Goal: Navigation & Orientation: Find specific page/section

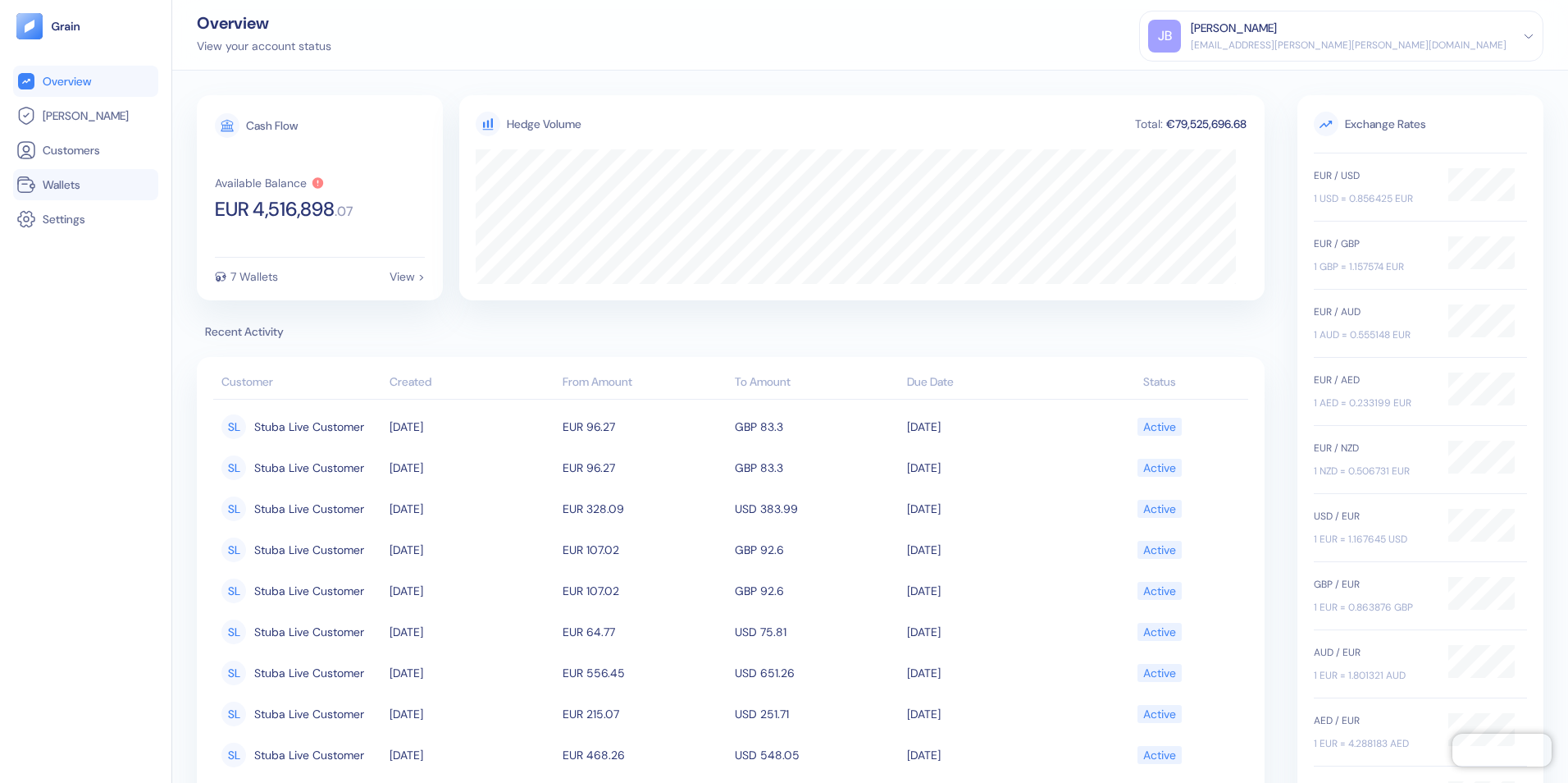
click at [57, 181] on span "Wallets" at bounding box center [62, 185] width 38 height 16
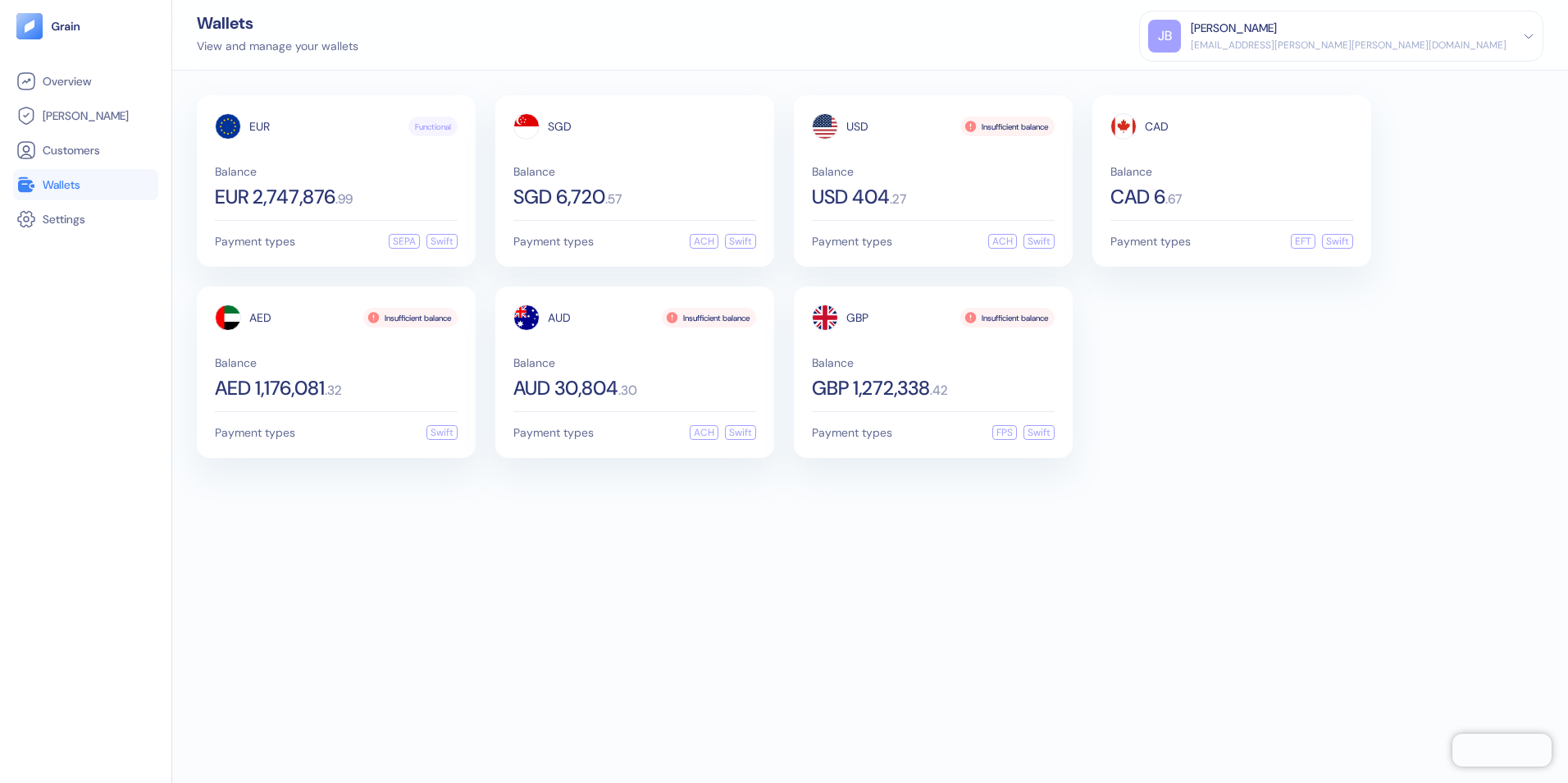
click at [840, 628] on div "EUR Functional Balance EUR 2,747,876 . 99 Payment types SEPA Swift SGD Balance …" at bounding box center [870, 427] width 1396 height 712
click at [563, 566] on div "EUR Functional Balance EUR 2,747,876 . 99 Payment types SEPA Swift SGD Balance …" at bounding box center [870, 427] width 1396 height 712
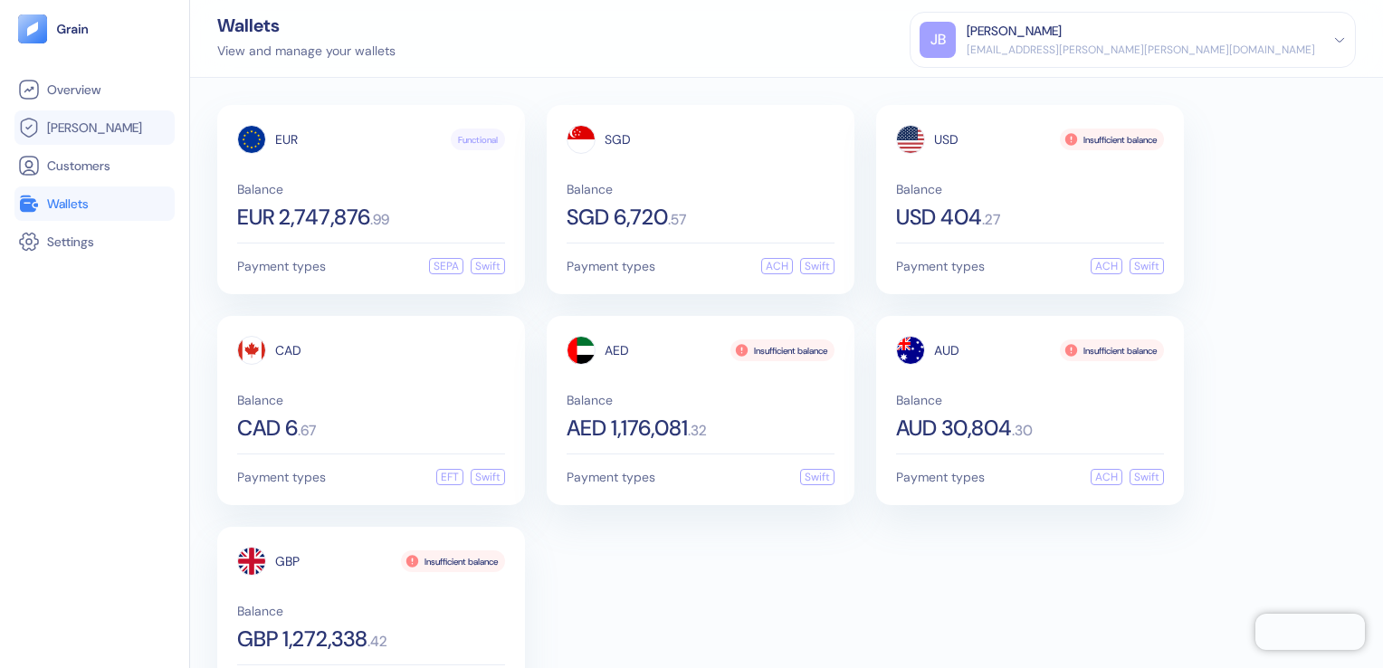
click at [62, 123] on span "[PERSON_NAME]" at bounding box center [94, 128] width 95 height 18
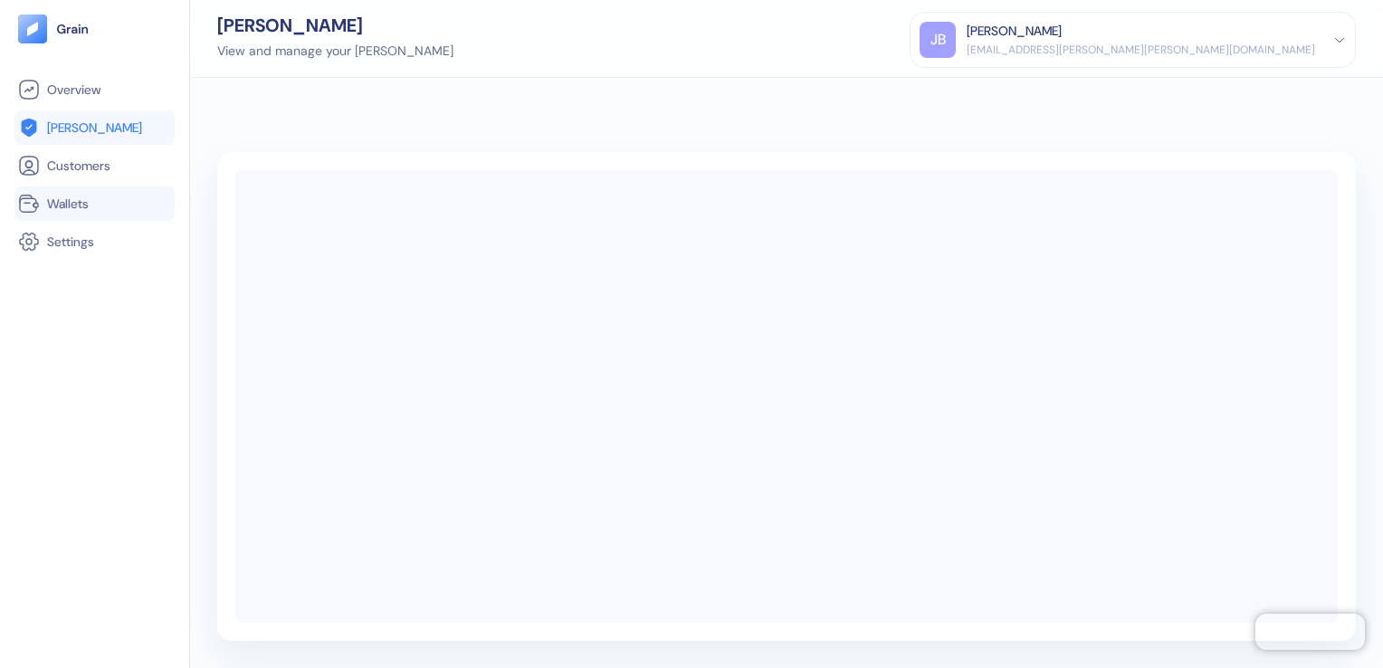
click at [72, 203] on span "Wallets" at bounding box center [68, 204] width 42 height 18
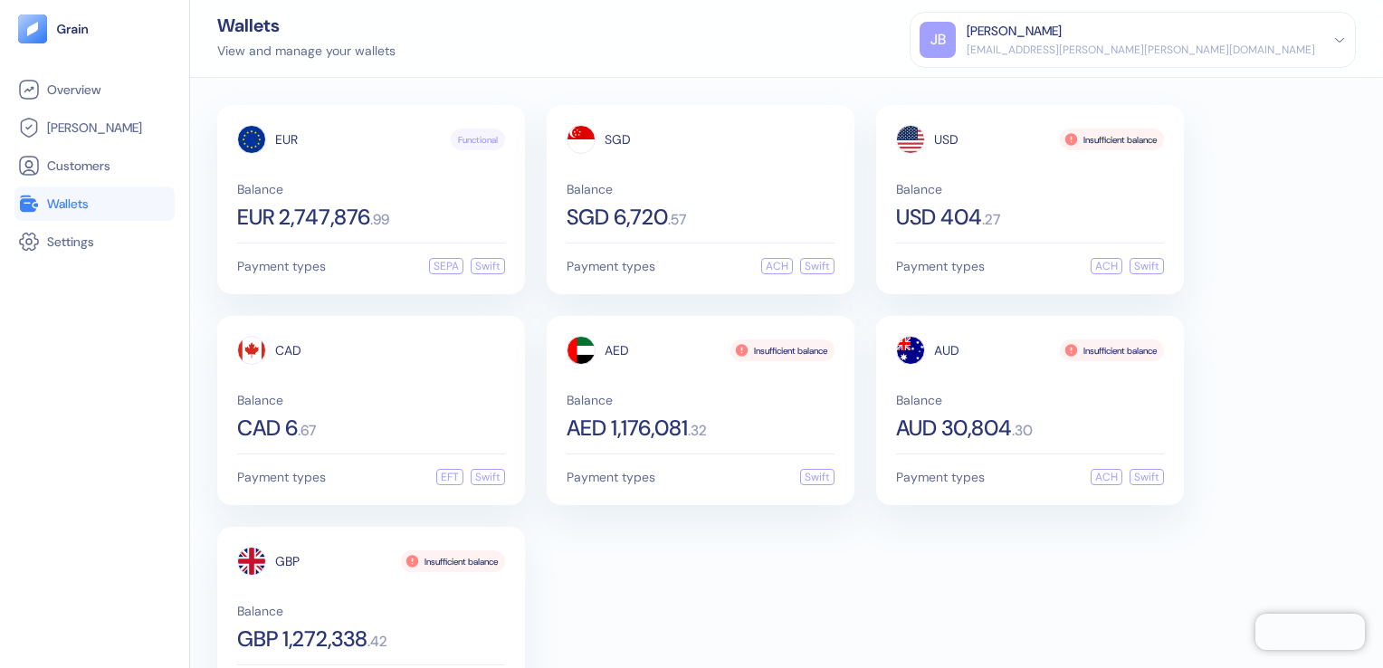
click at [793, 540] on div "EUR Functional Balance EUR 2,747,876 . 99 Payment types SEPA Swift SGD Balance …" at bounding box center [786, 410] width 1139 height 611
click at [402, 185] on span "Balance" at bounding box center [371, 189] width 268 height 13
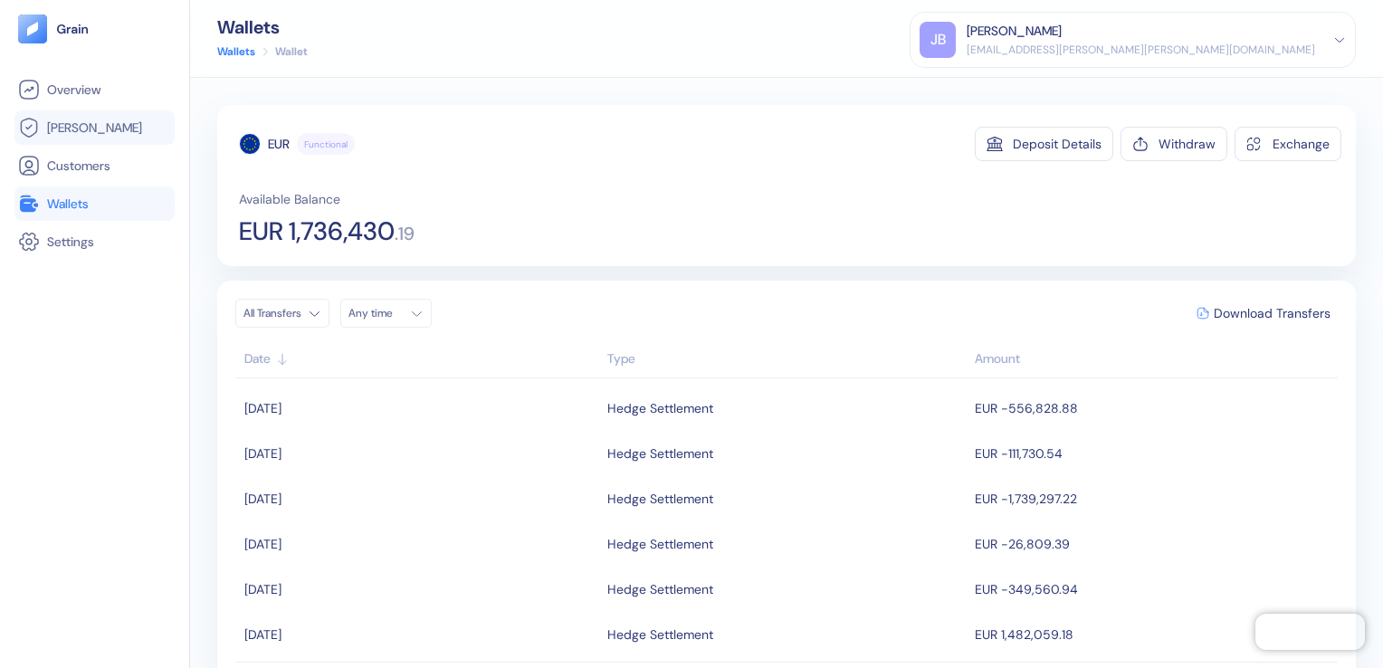
click at [69, 124] on span "[PERSON_NAME]" at bounding box center [94, 128] width 95 height 18
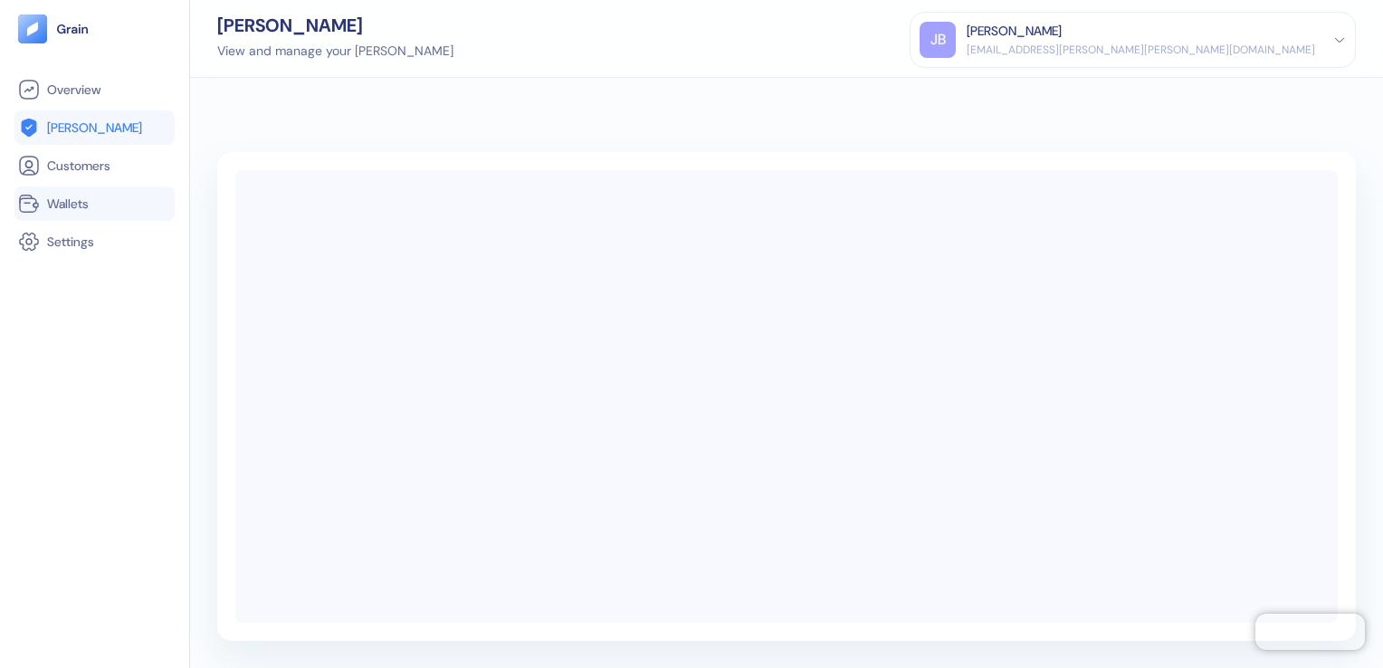
click at [80, 202] on span "Wallets" at bounding box center [68, 204] width 42 height 18
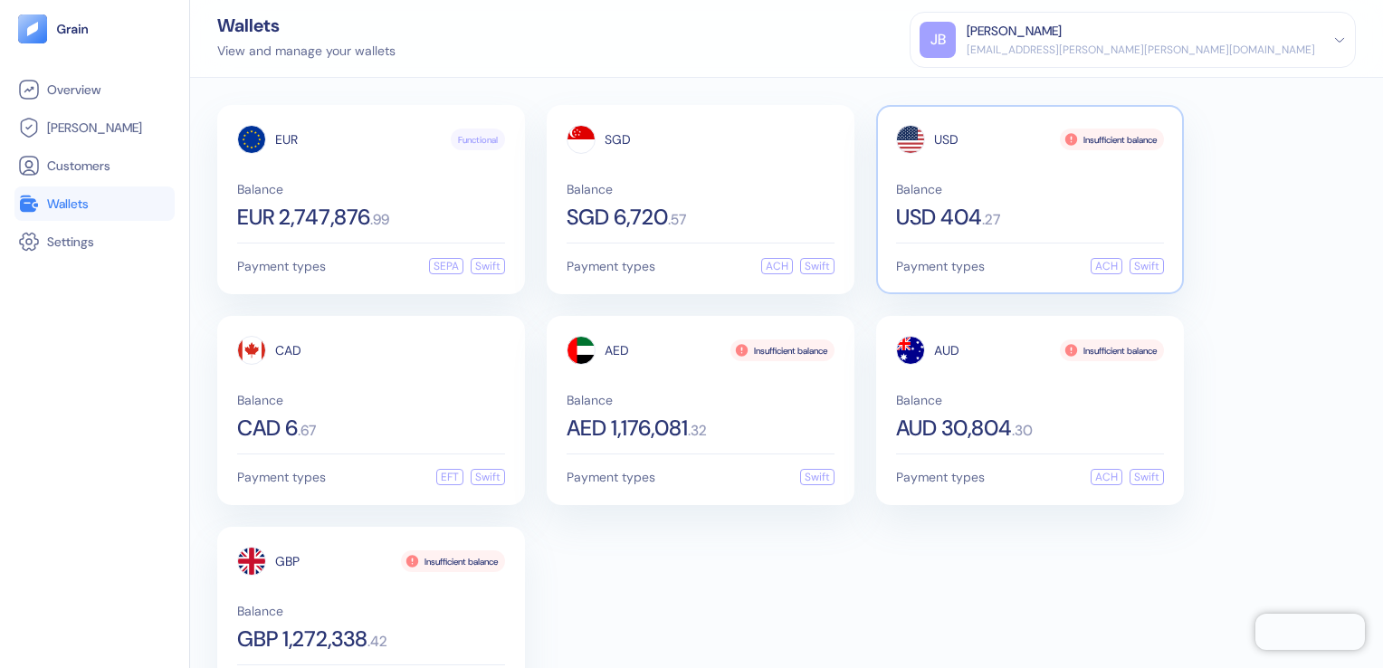
click at [1014, 201] on div "Balance USD 404 . 27" at bounding box center [1030, 205] width 268 height 45
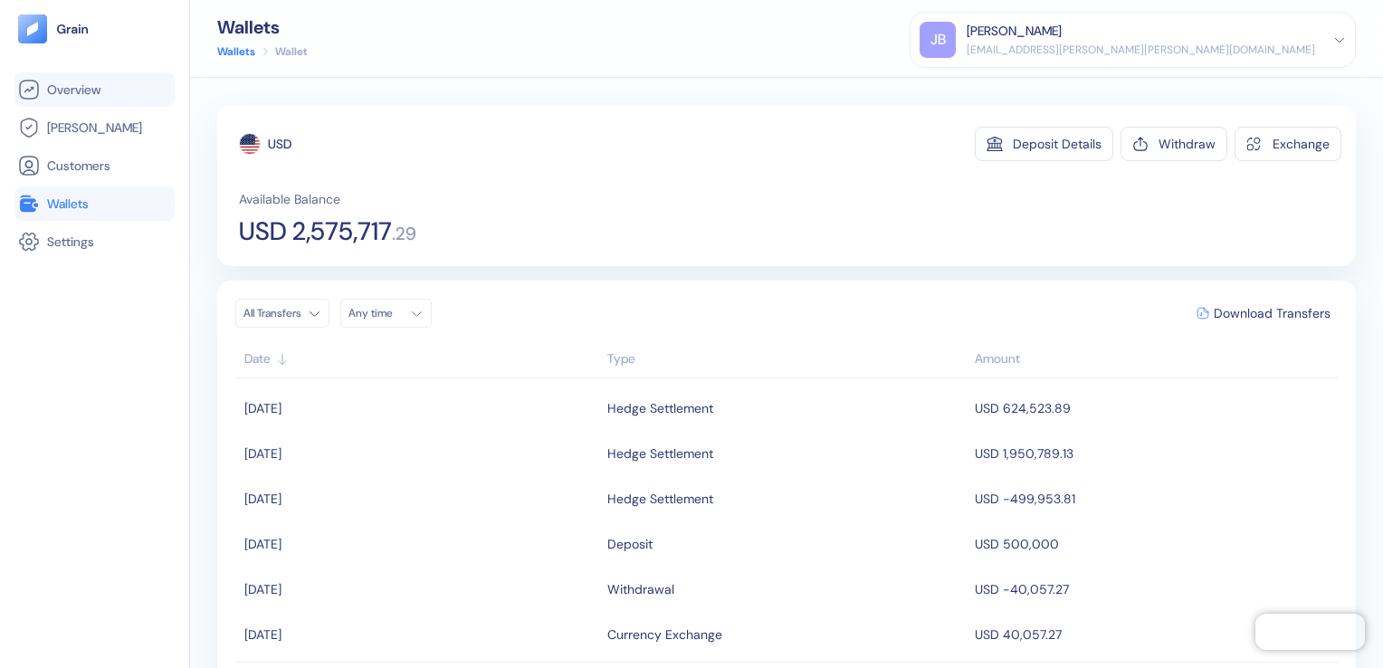
click at [100, 92] on span "Overview" at bounding box center [73, 90] width 53 height 18
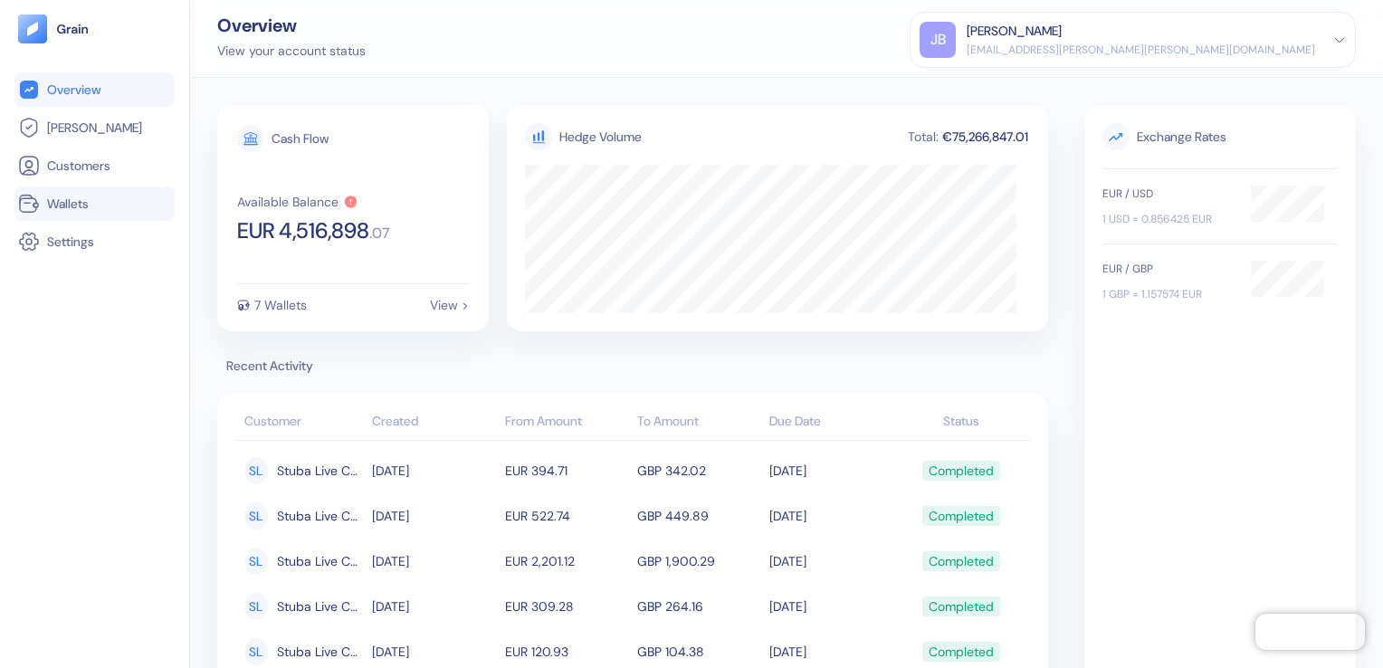
click at [79, 208] on span "Wallets" at bounding box center [68, 204] width 42 height 18
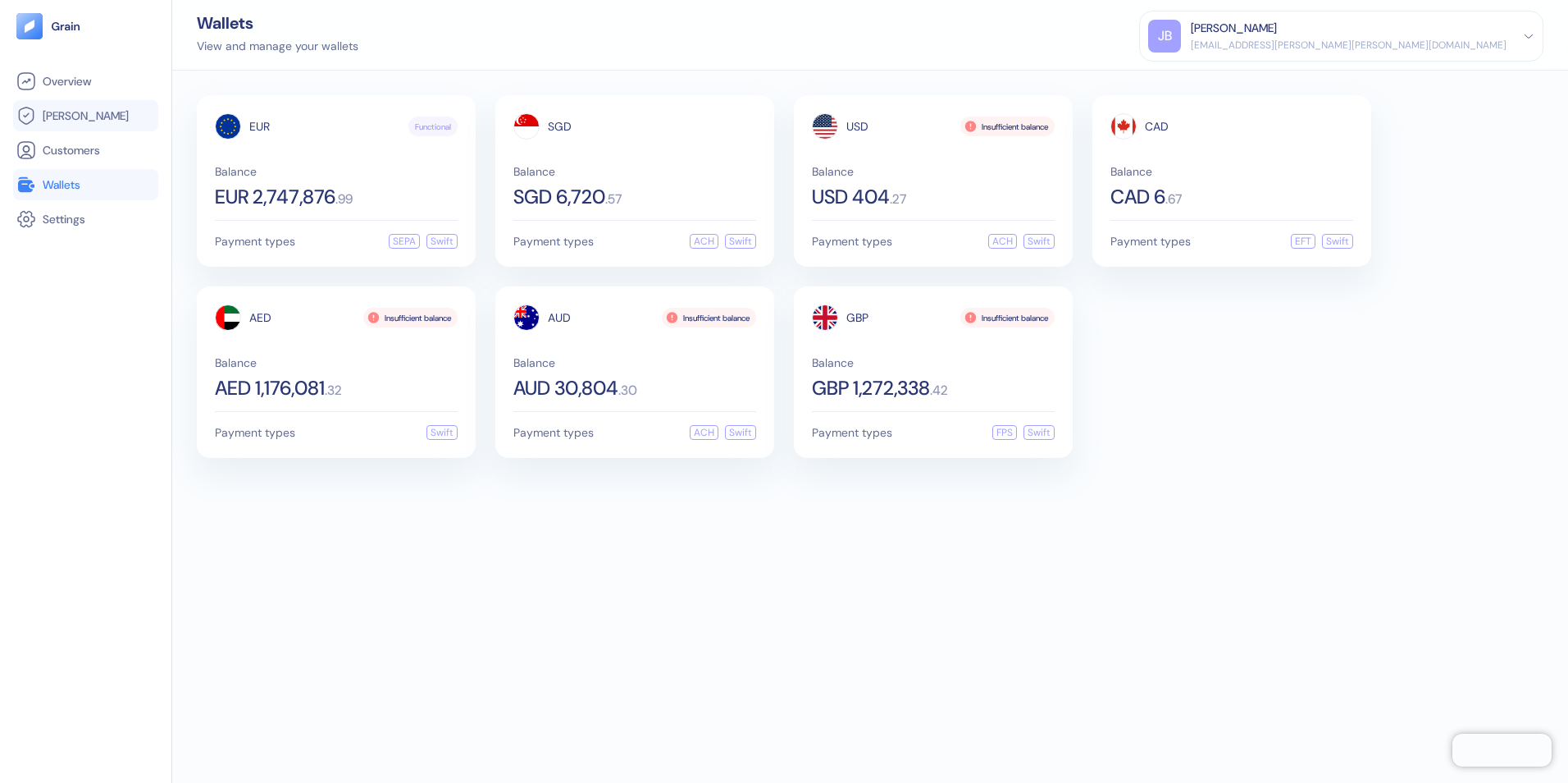
click at [63, 117] on span "[PERSON_NAME]" at bounding box center [85, 116] width 86 height 16
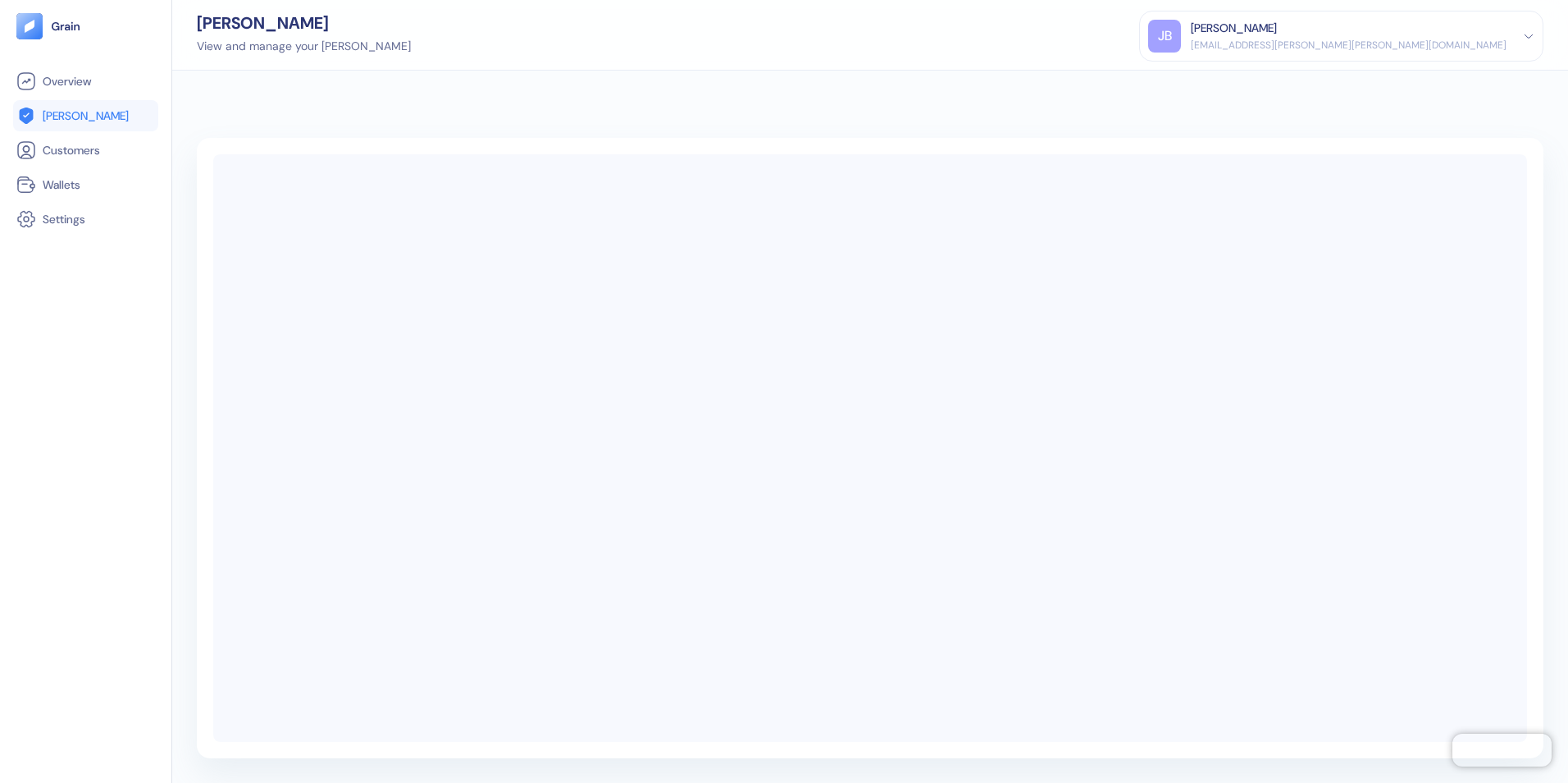
click at [1438, 43] on div "[EMAIL_ADDRESS][PERSON_NAME][PERSON_NAME][DOMAIN_NAME]" at bounding box center [1348, 45] width 316 height 14
click at [1215, 76] on div "Sign Out" at bounding box center [1192, 82] width 45 height 17
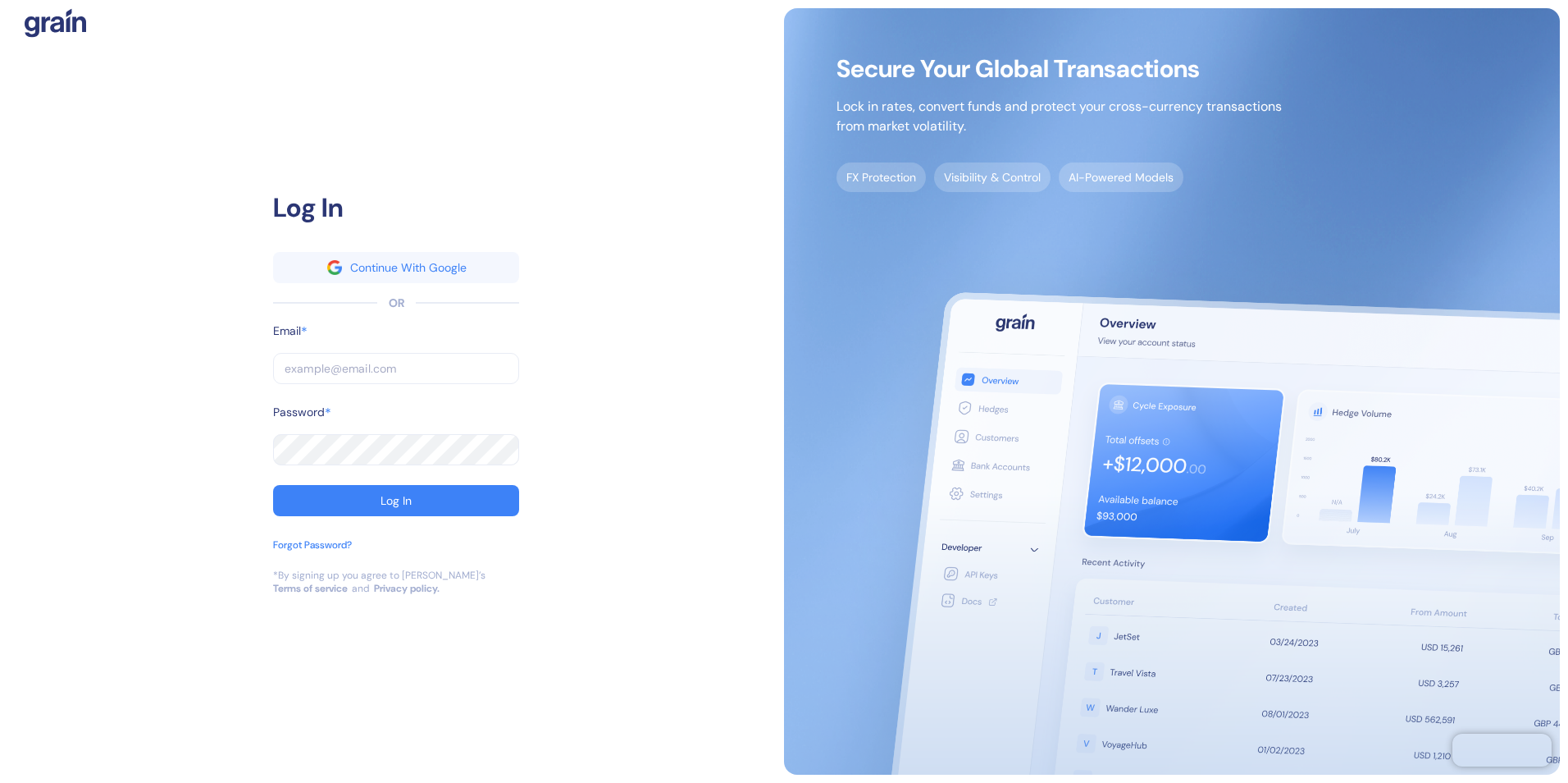
type input "[EMAIL_ADDRESS][PERSON_NAME][PERSON_NAME][DOMAIN_NAME]"
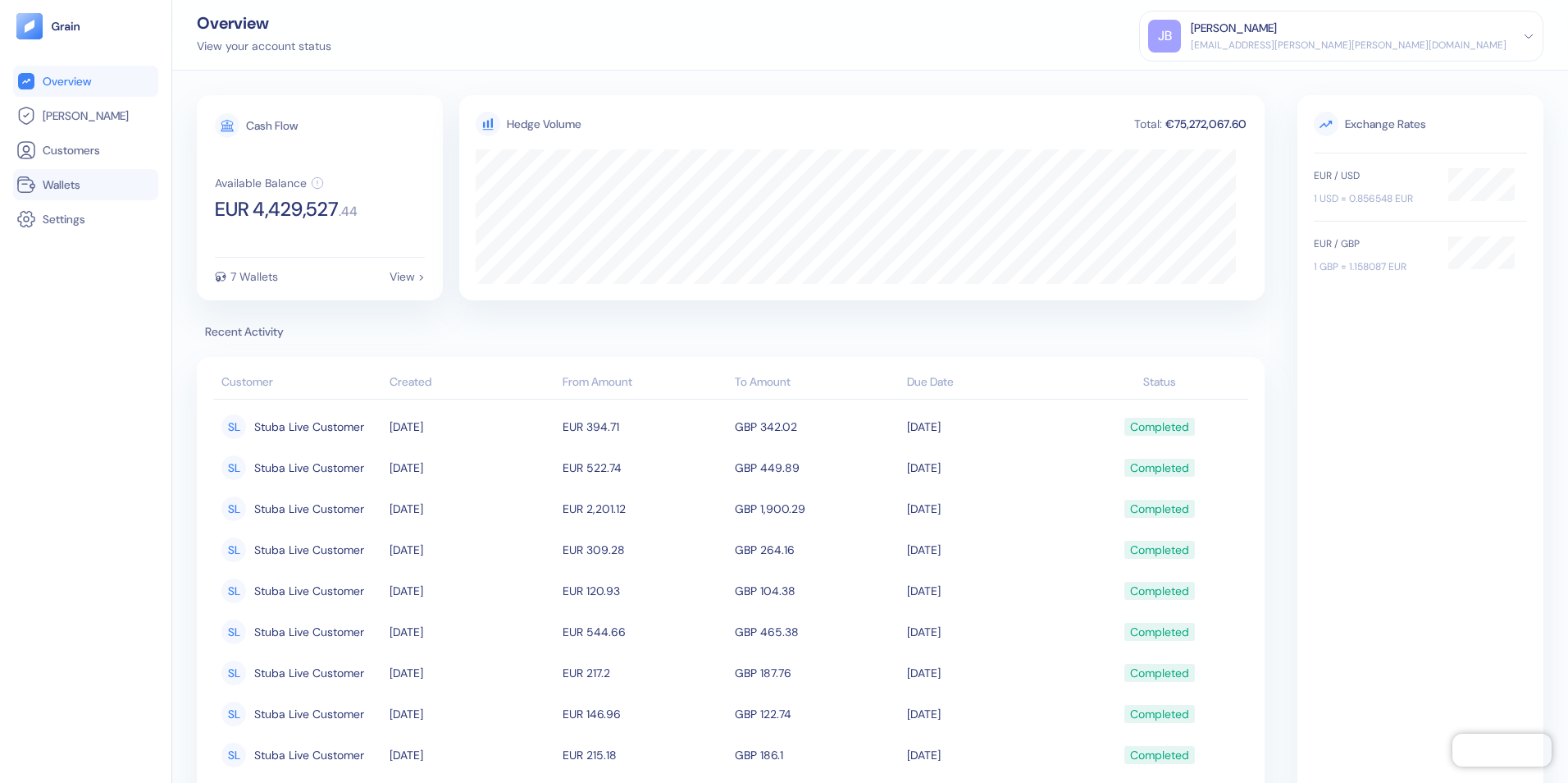
click at [75, 180] on span "Wallets" at bounding box center [62, 185] width 38 height 16
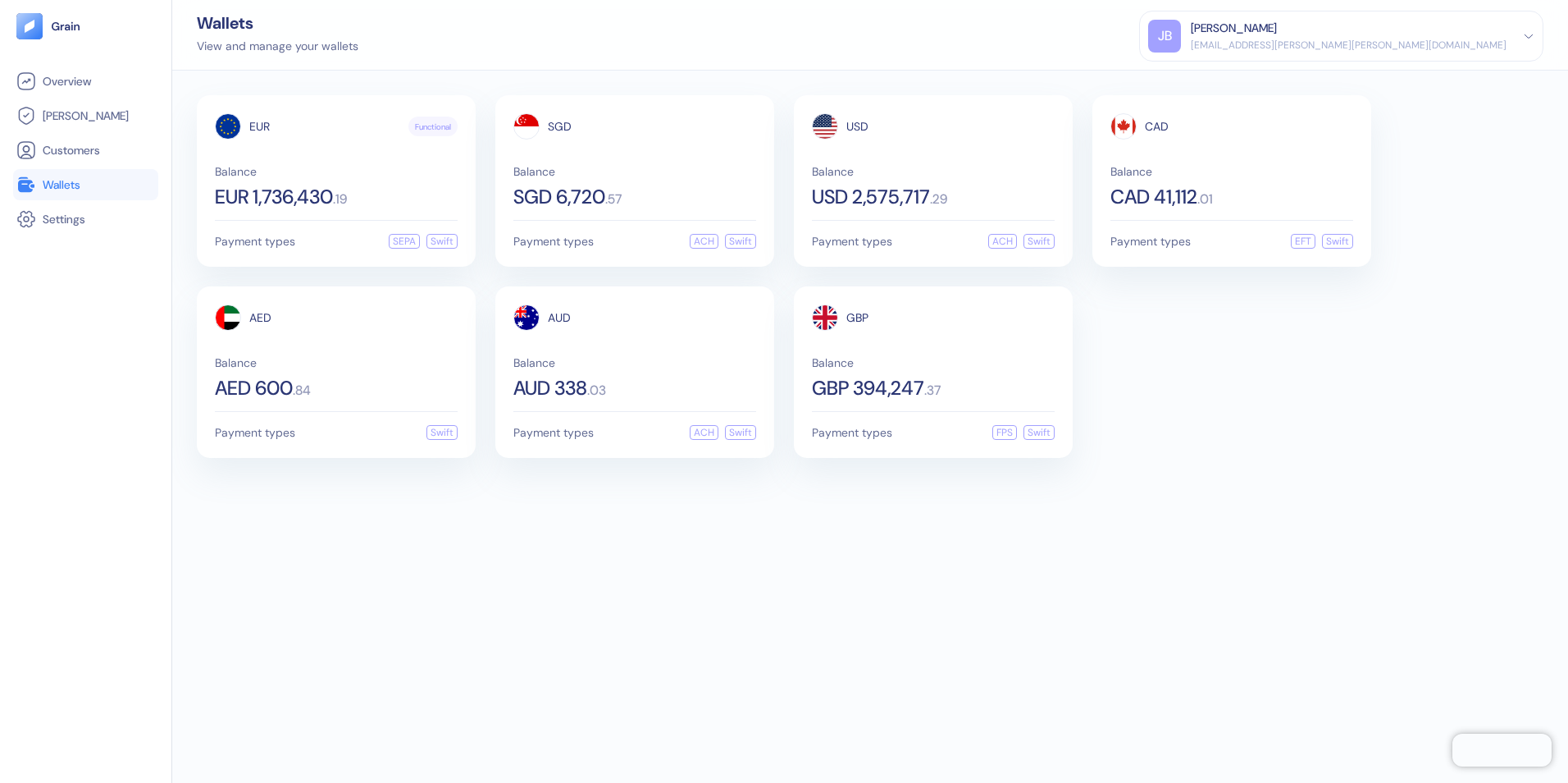
click at [882, 515] on div "EUR Functional Balance EUR 1,736,430 . 19 Payment types SEPA Swift SGD Balance …" at bounding box center [870, 427] width 1396 height 712
click at [398, 364] on span "Balance" at bounding box center [336, 362] width 243 height 12
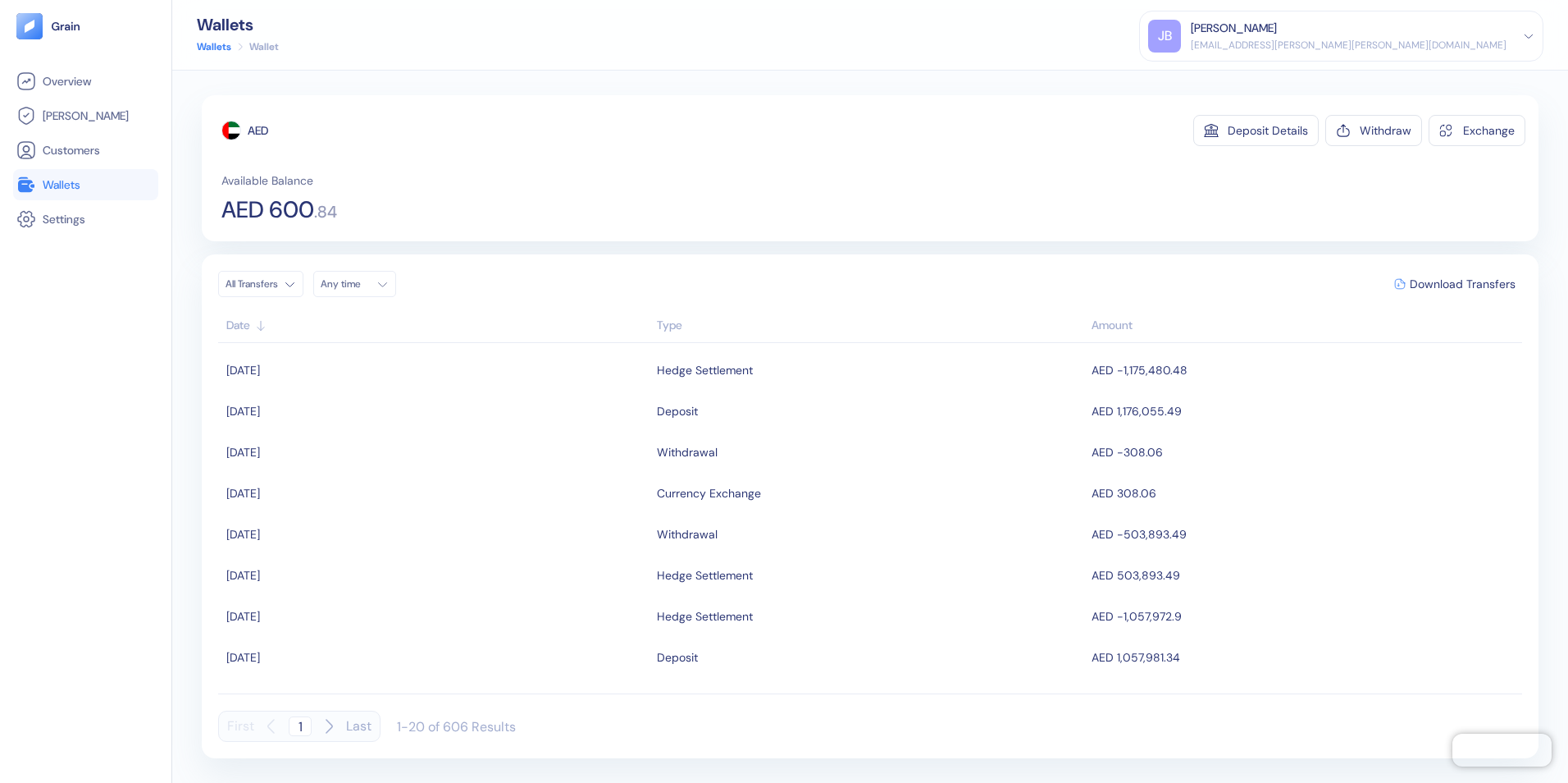
click at [67, 187] on span "Wallets" at bounding box center [62, 185] width 38 height 16
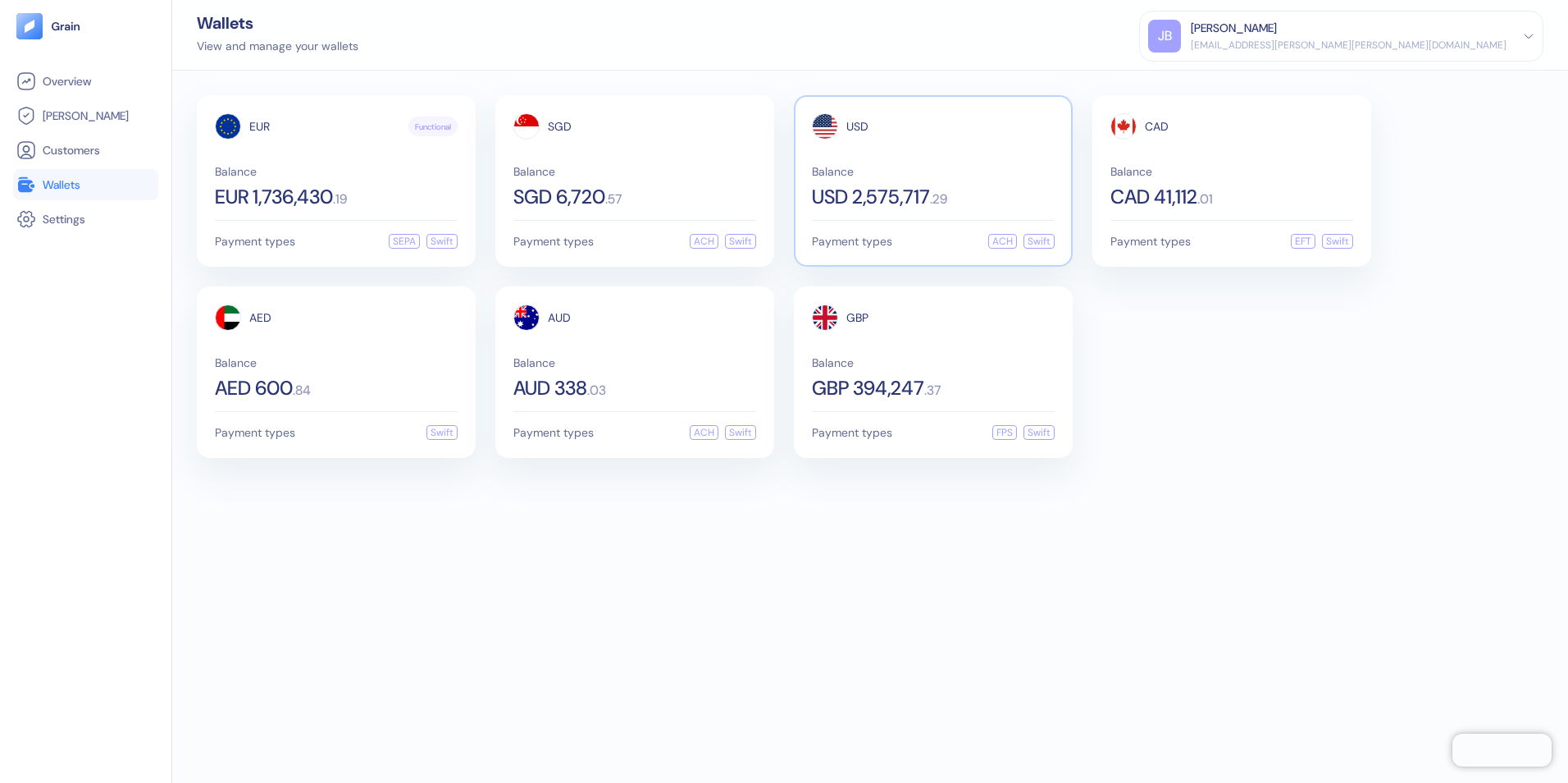
click at [948, 200] on span ". 29" at bounding box center [938, 199] width 17 height 13
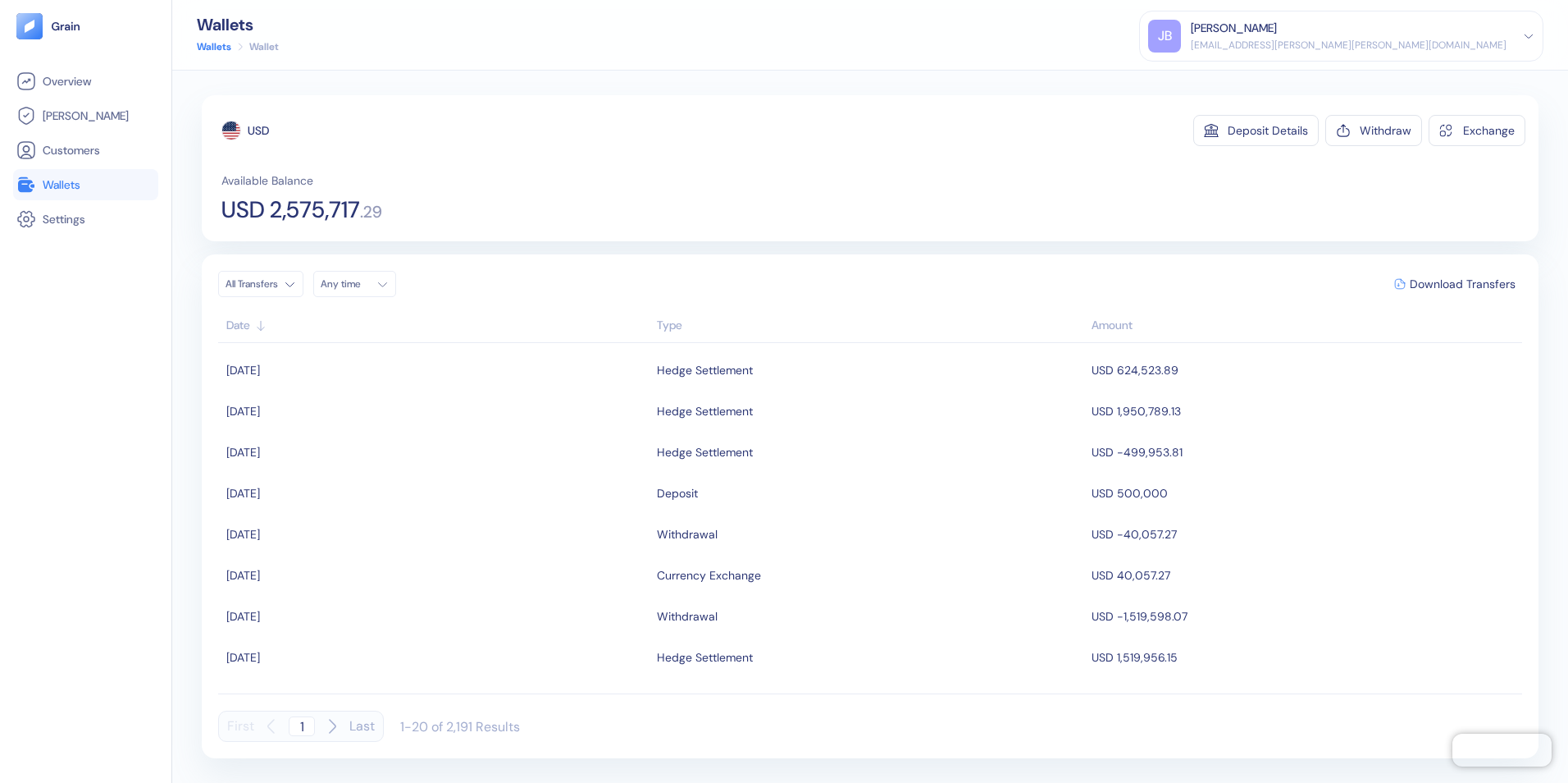
click at [65, 180] on span "Wallets" at bounding box center [62, 185] width 38 height 16
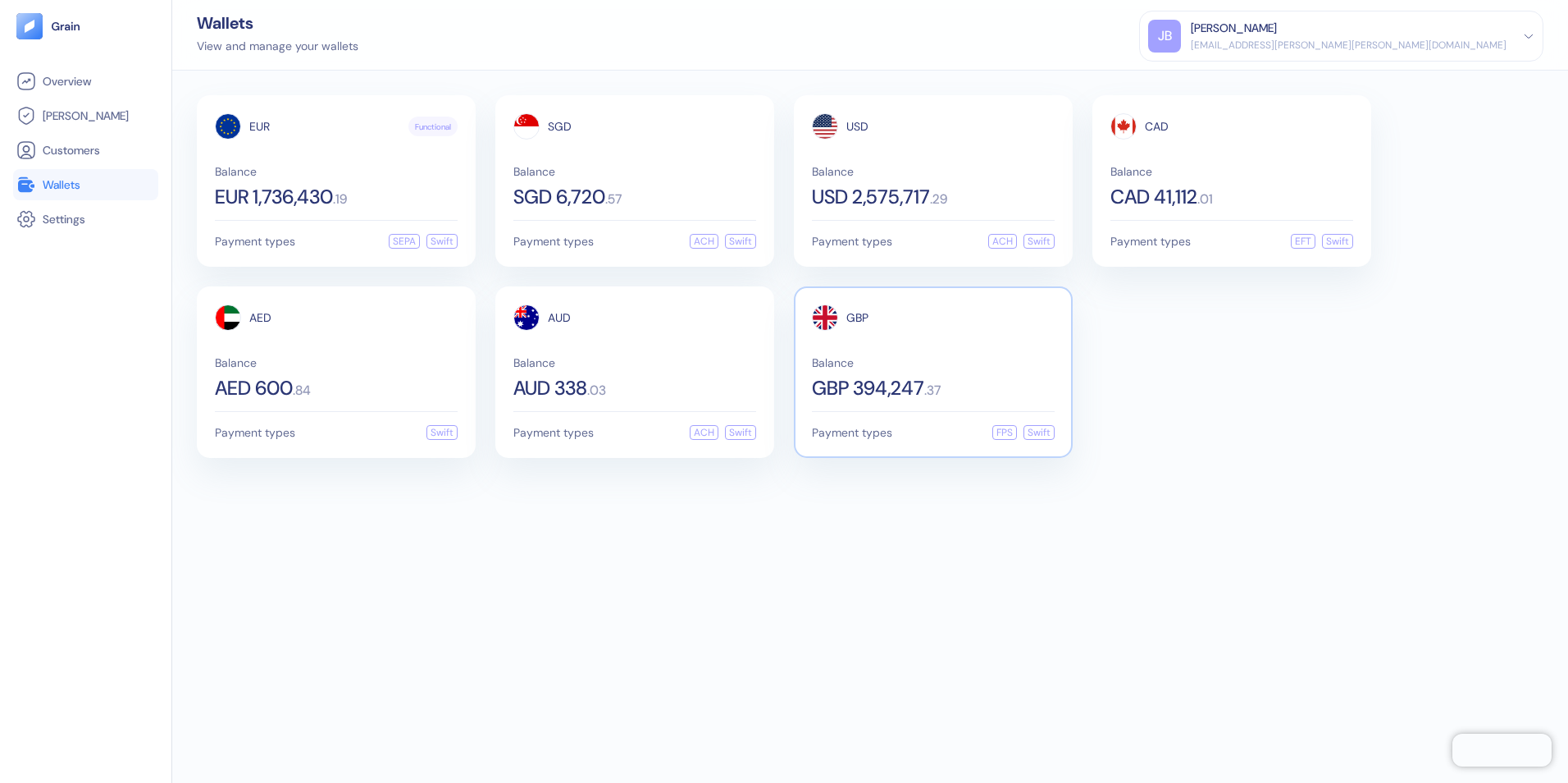
click at [948, 362] on span "Balance" at bounding box center [933, 362] width 243 height 12
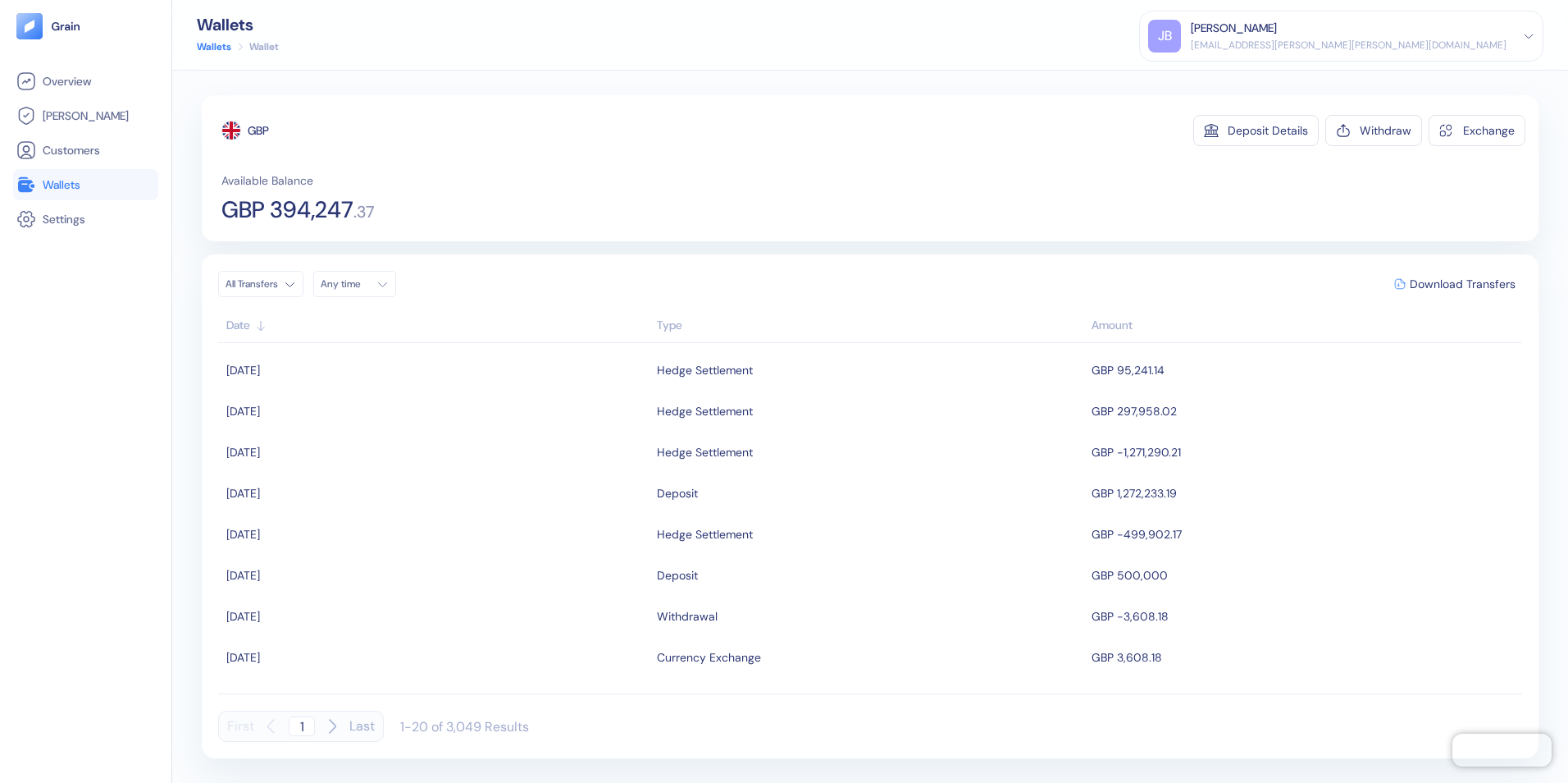
click at [78, 180] on span "Wallets" at bounding box center [62, 185] width 38 height 16
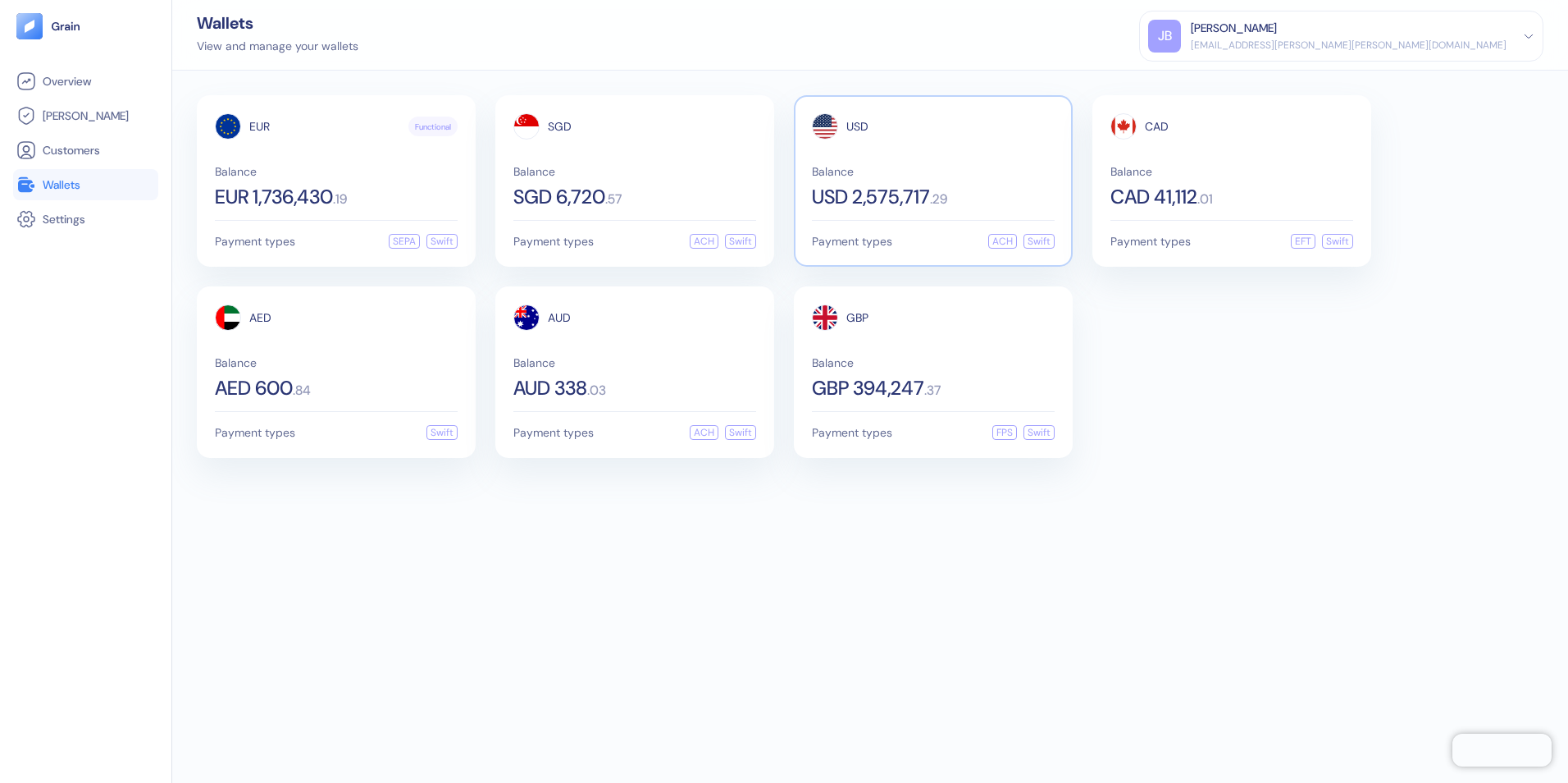
click at [969, 187] on div "USD 2,575,717 . 29" at bounding box center [933, 197] width 243 height 20
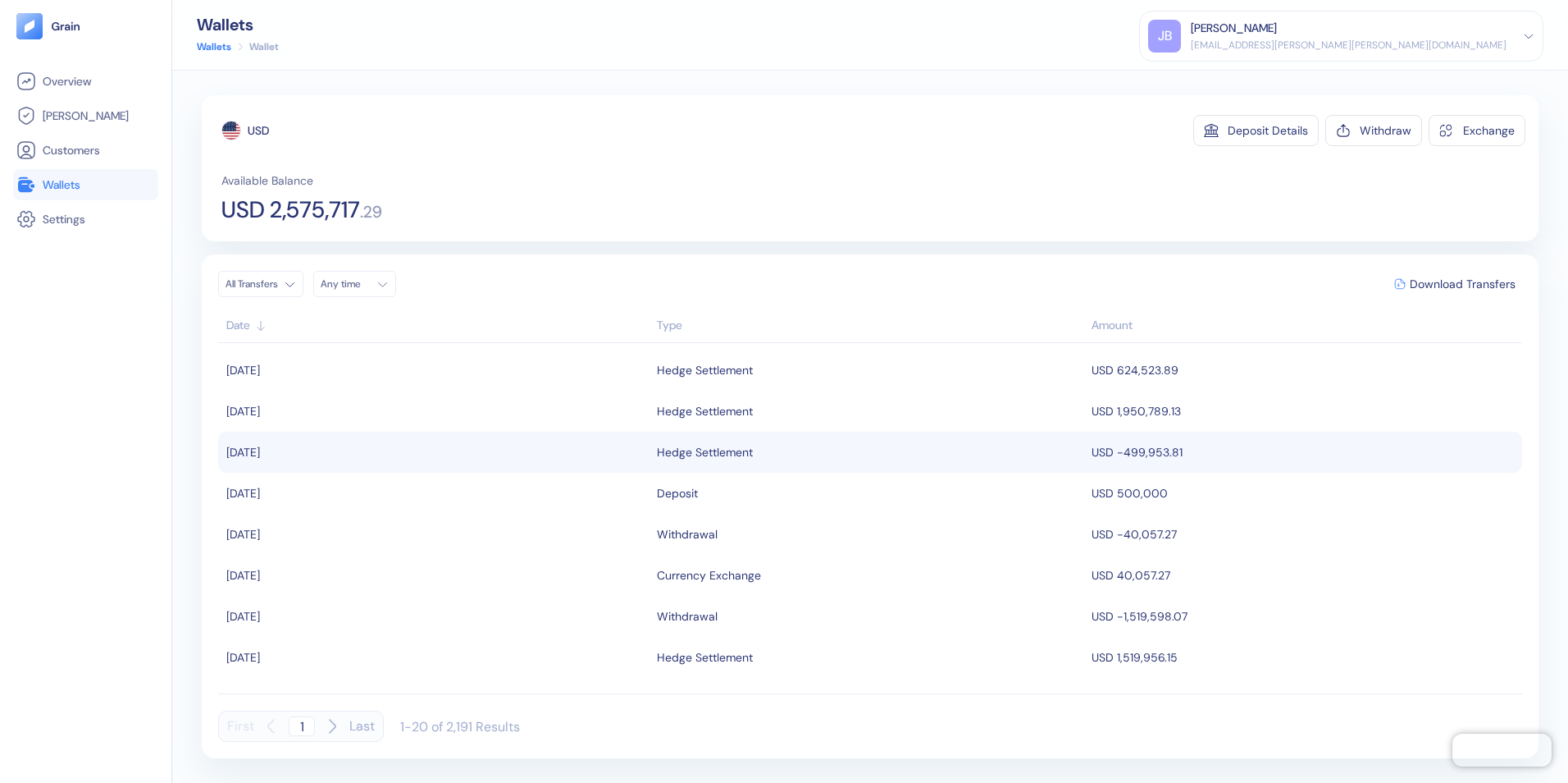
click at [1467, 435] on td "USD -499,953.81" at bounding box center [1304, 451] width 435 height 41
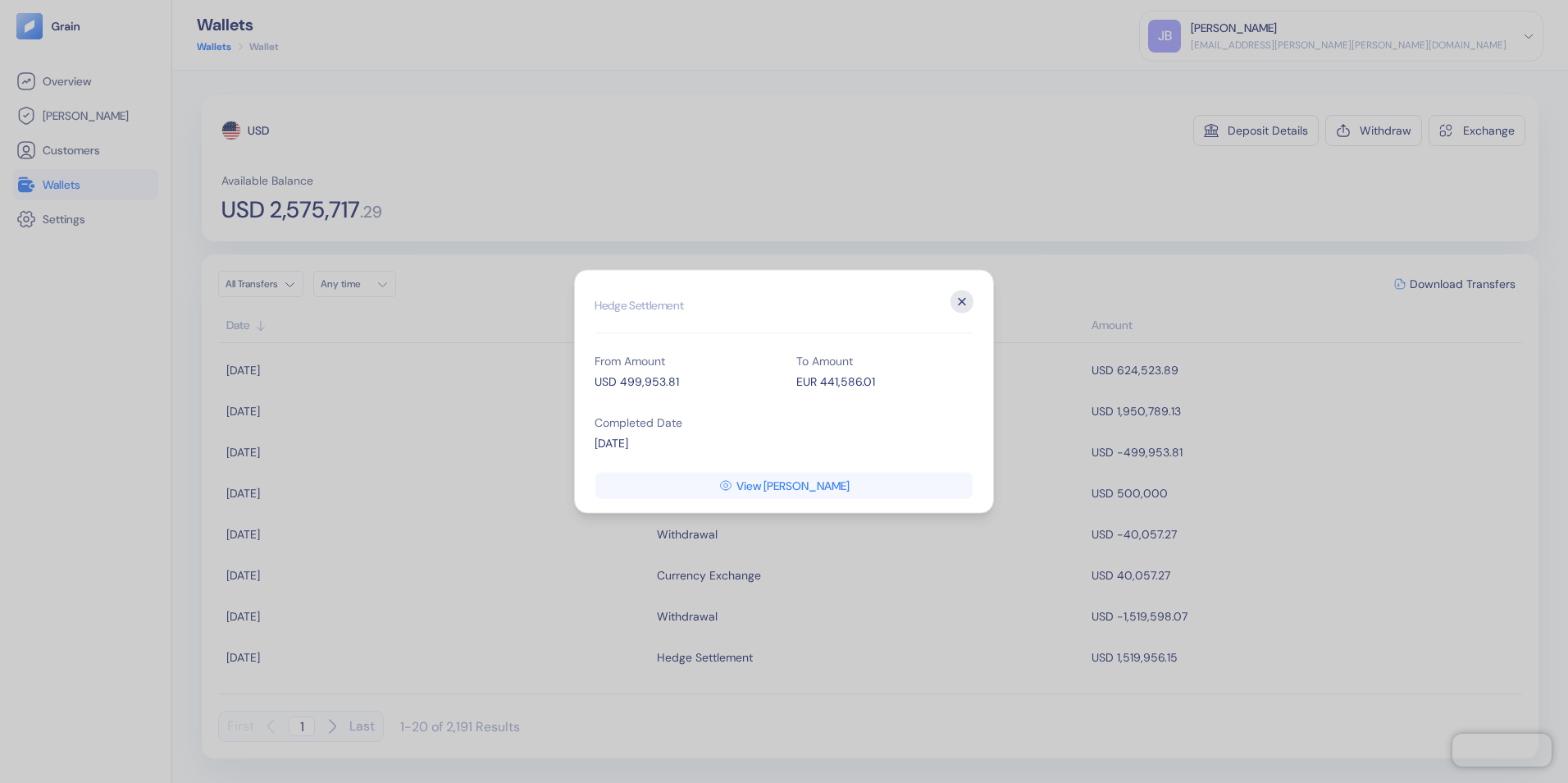
click at [964, 299] on icon "button" at bounding box center [961, 301] width 23 height 23
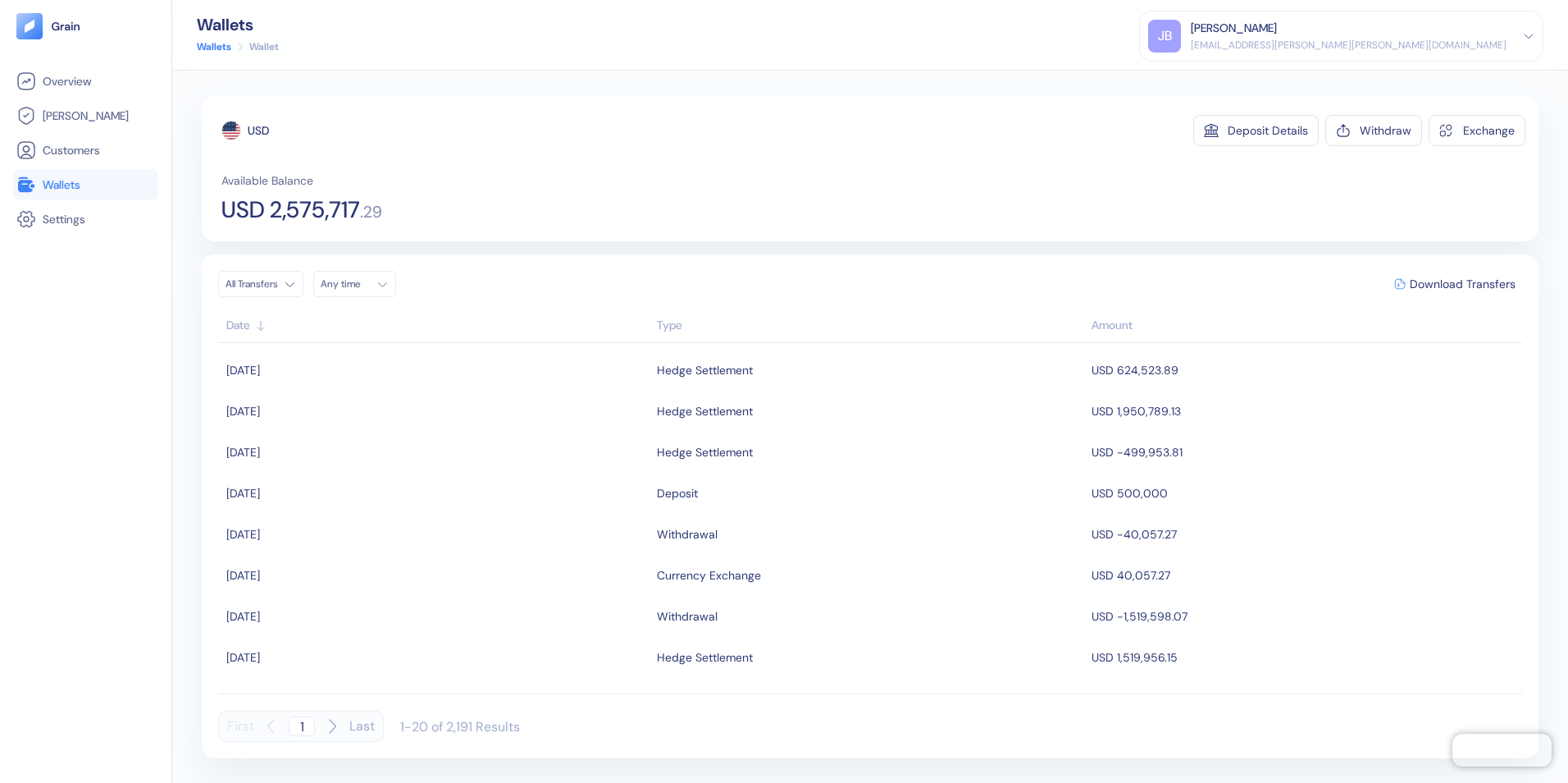
click at [66, 182] on span "Wallets" at bounding box center [62, 185] width 38 height 16
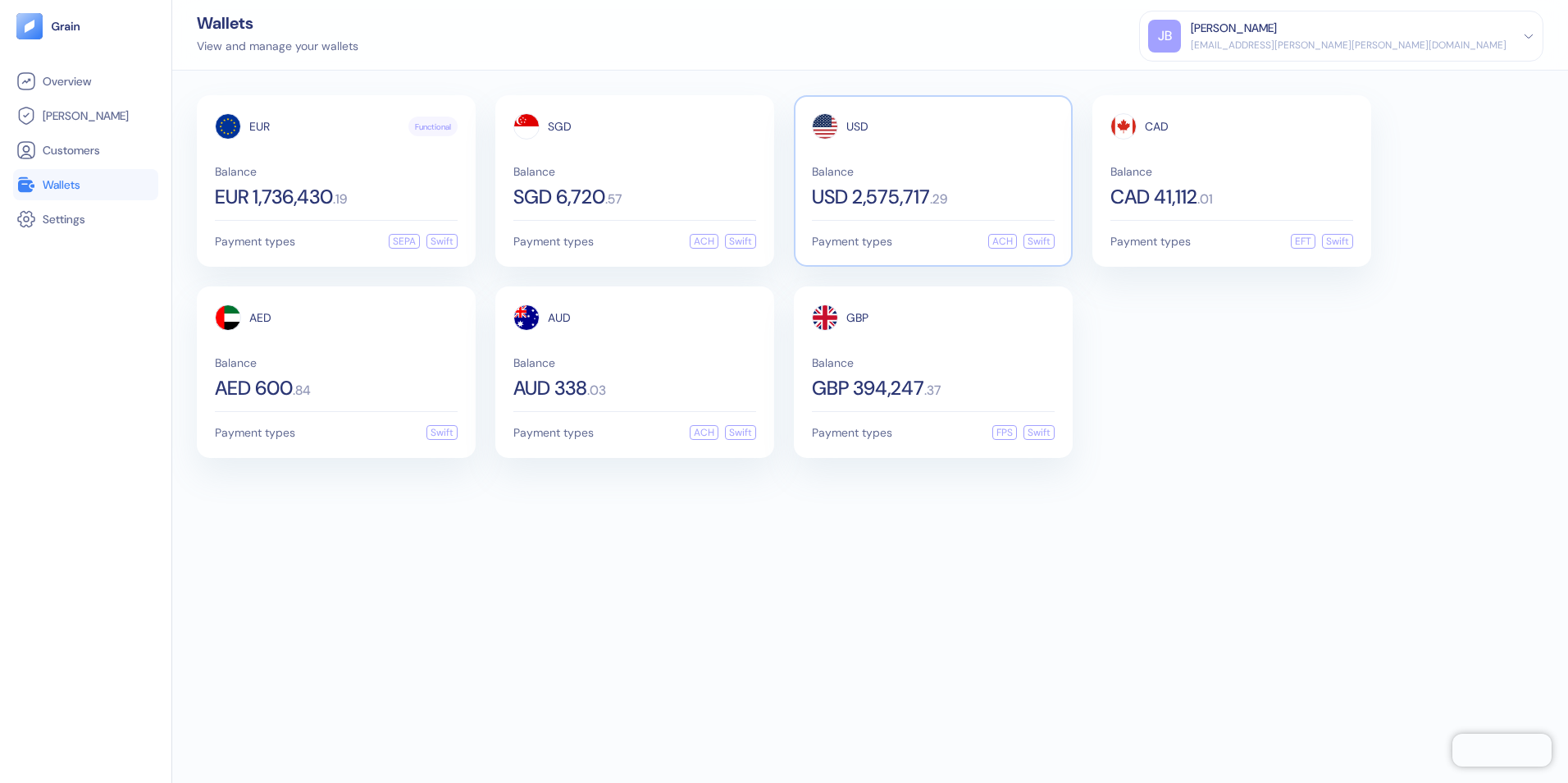
drag, startPoint x: 937, startPoint y: 41, endPoint x: 925, endPoint y: 105, distance: 65.1
click at [937, 44] on div "Wallets View and manage your wallets [PERSON_NAME] Basilio [EMAIL_ADDRESS][PERS…" at bounding box center [870, 35] width 1396 height 71
click at [917, 149] on div "USD Balance USD 2,575,717 . 29" at bounding box center [933, 160] width 243 height 93
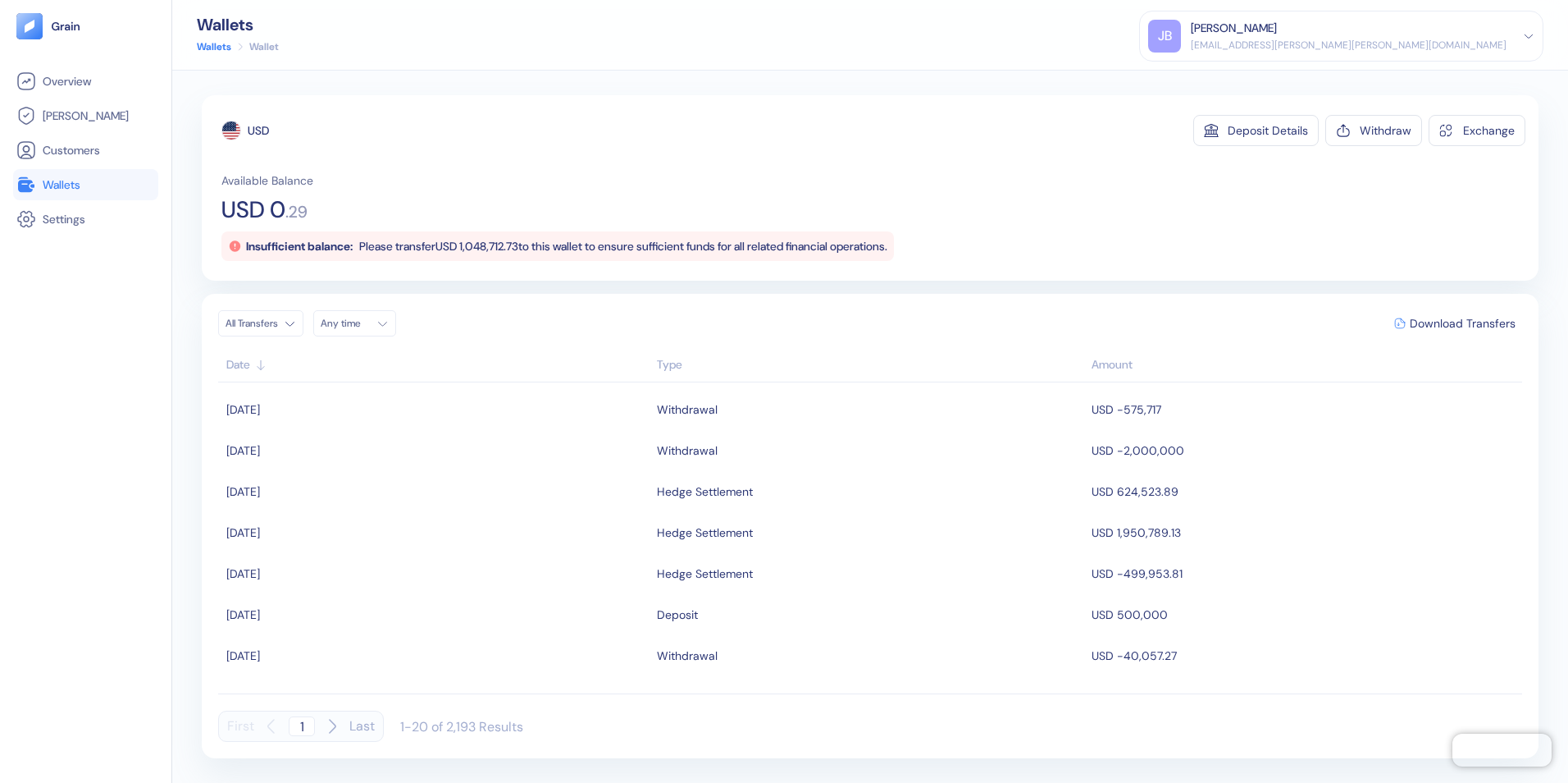
click at [76, 364] on div "Overview [PERSON_NAME] Customers Wallets Settings" at bounding box center [85, 411] width 145 height 691
click at [67, 177] on span "Wallets" at bounding box center [62, 185] width 38 height 16
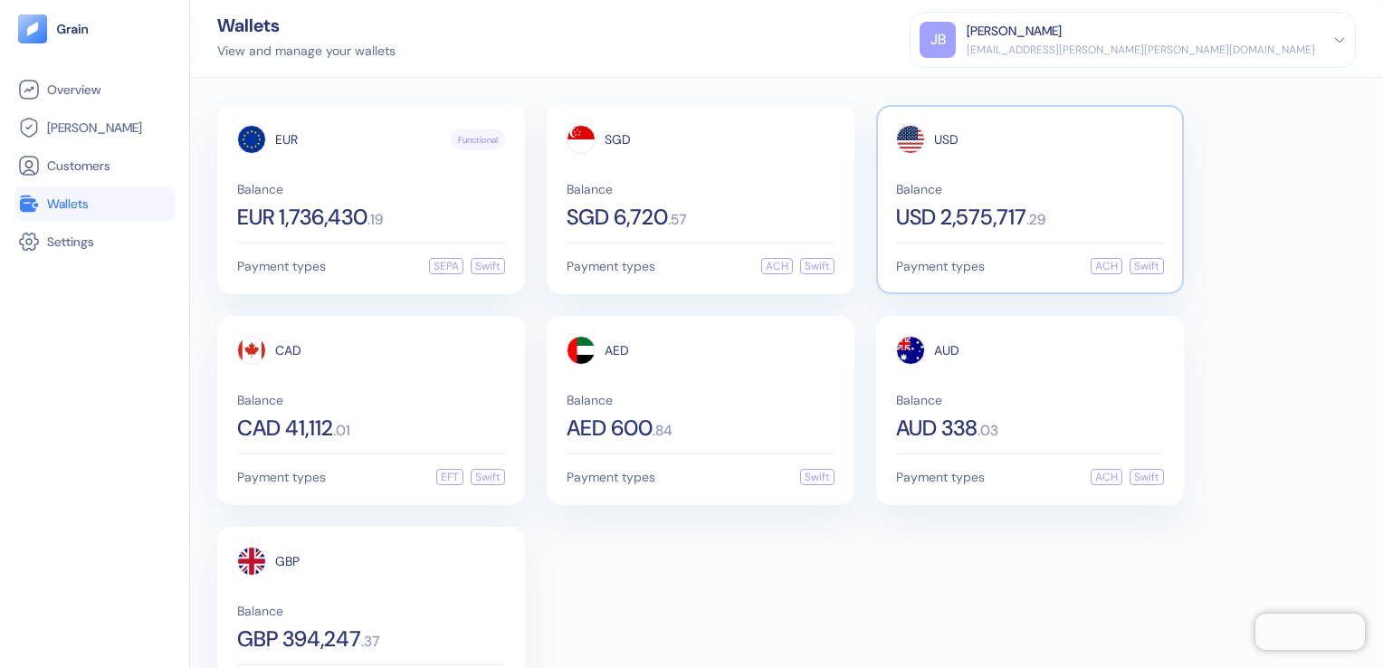
click at [1065, 176] on div "USD Balance USD 2,575,717 . 29" at bounding box center [1030, 176] width 268 height 103
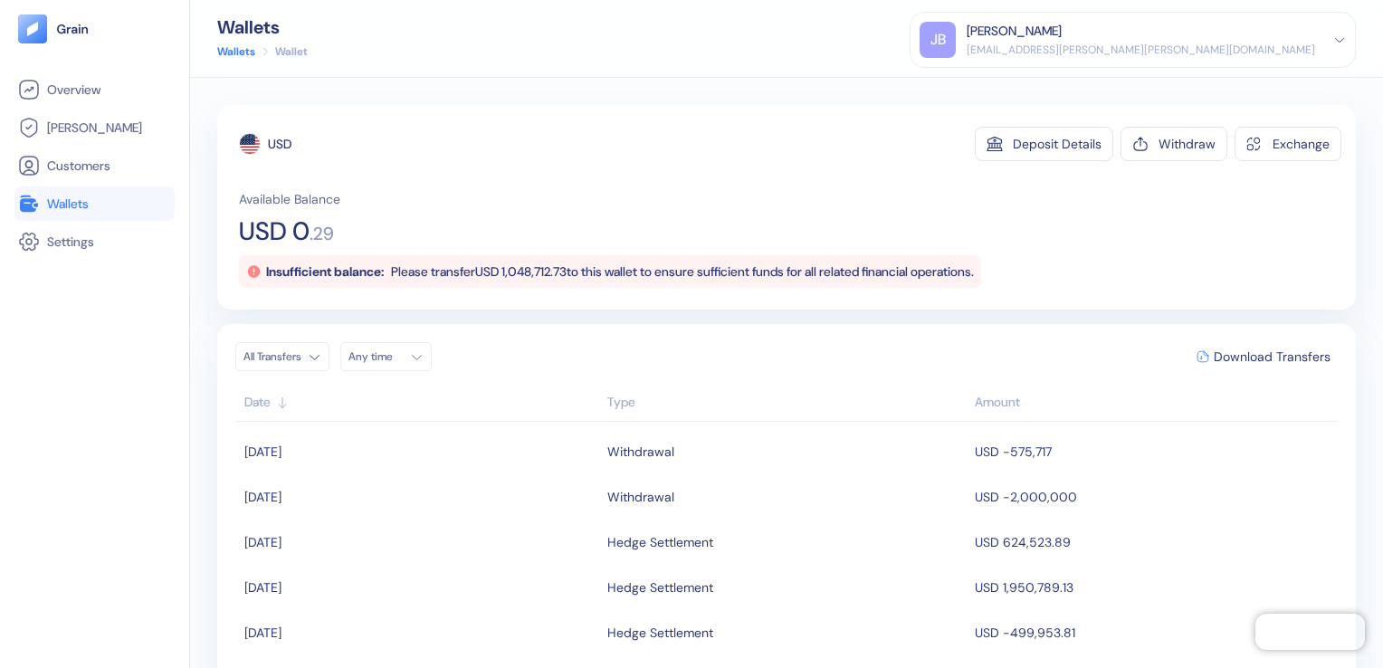
click at [62, 206] on span "Wallets" at bounding box center [68, 204] width 42 height 18
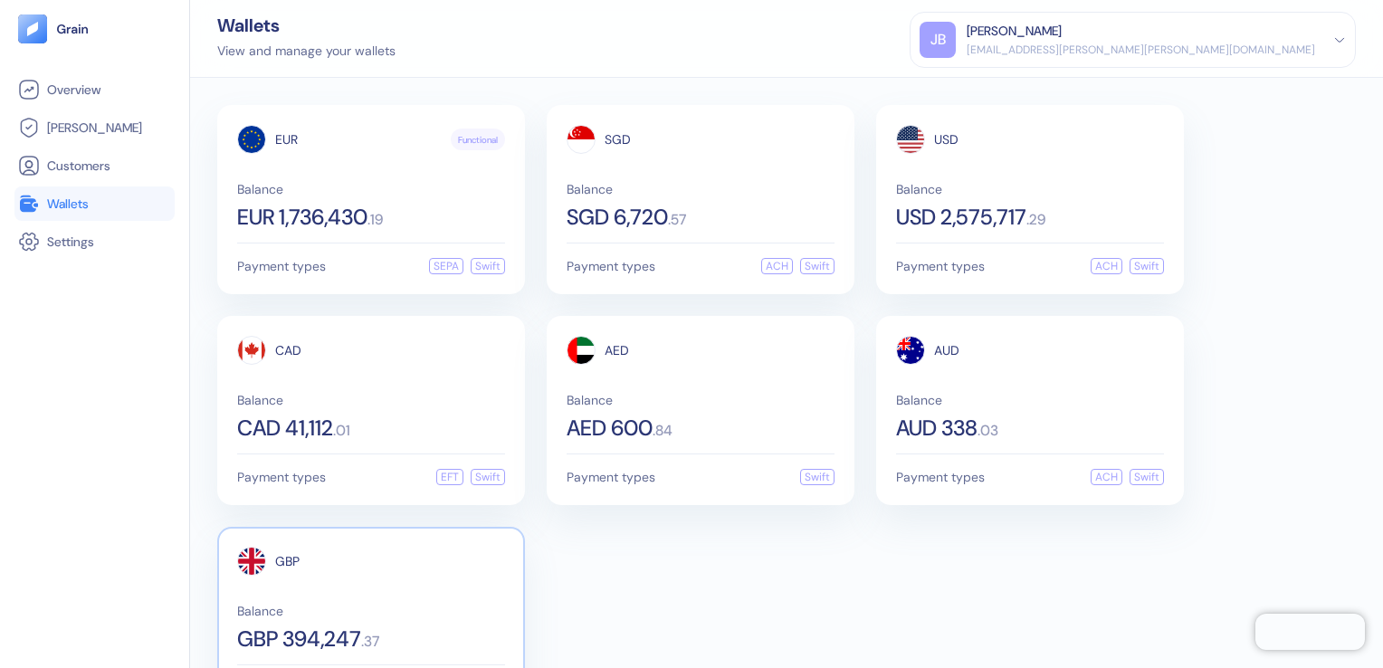
scroll to position [71, 0]
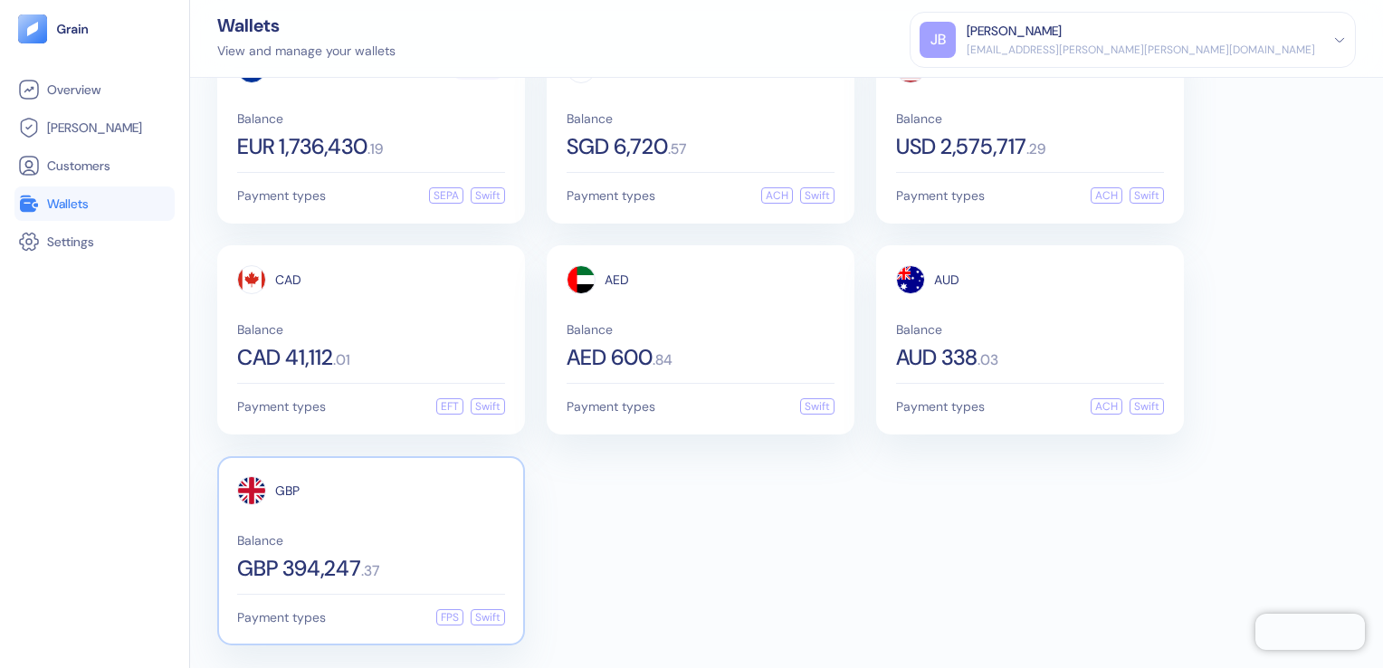
click at [405, 528] on div "GBP Balance GBP 394,247 . 37" at bounding box center [371, 527] width 268 height 103
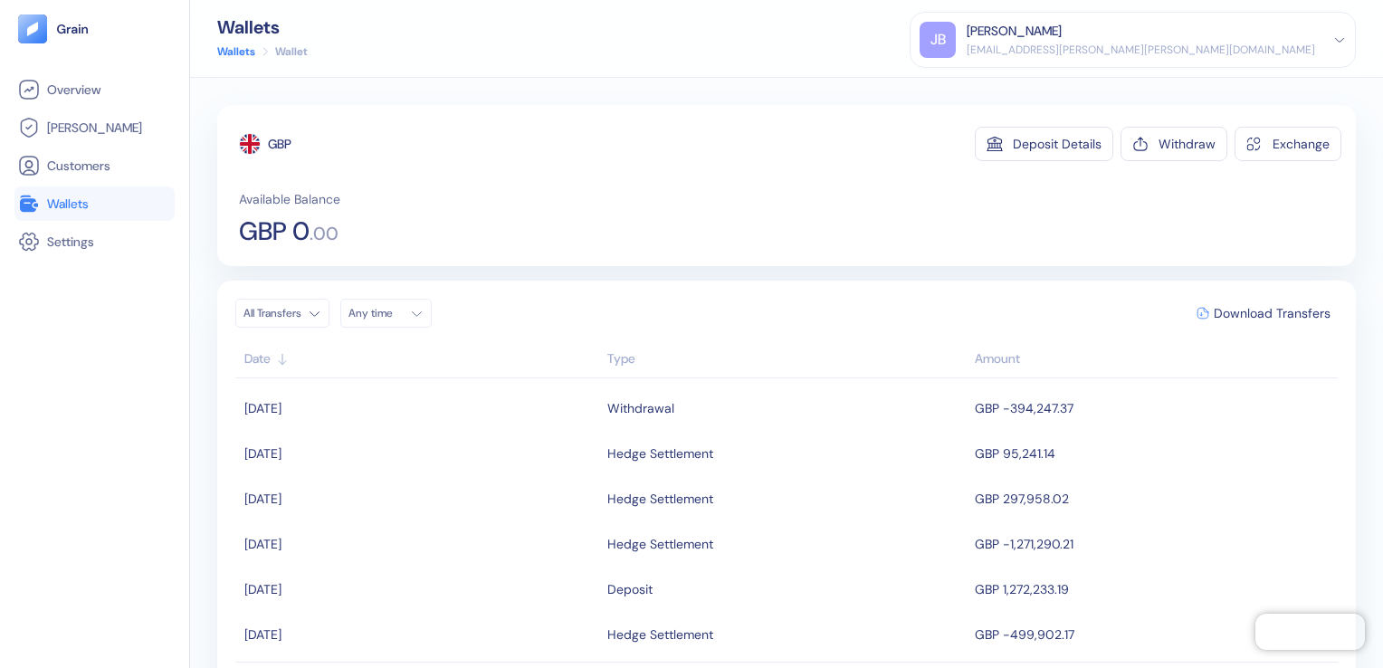
click at [72, 205] on span "Wallets" at bounding box center [68, 204] width 42 height 18
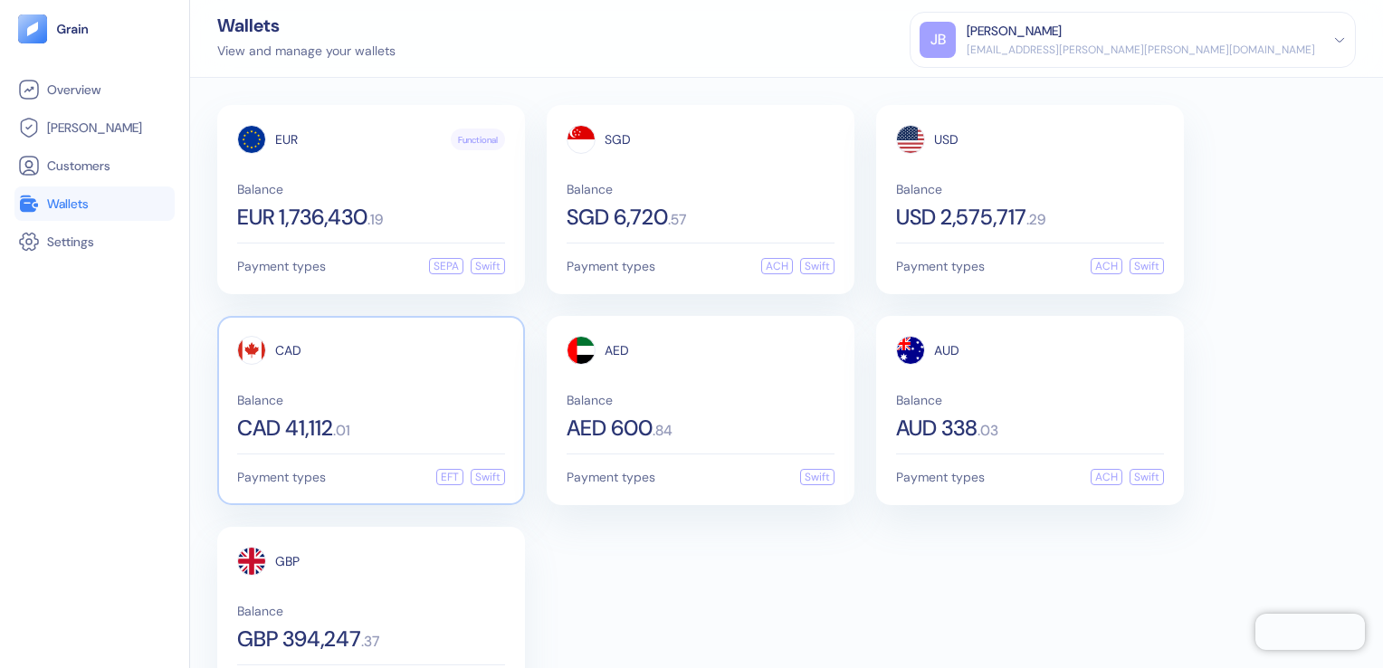
click at [332, 387] on div "CAD Balance CAD 41,112 . 01" at bounding box center [371, 387] width 268 height 103
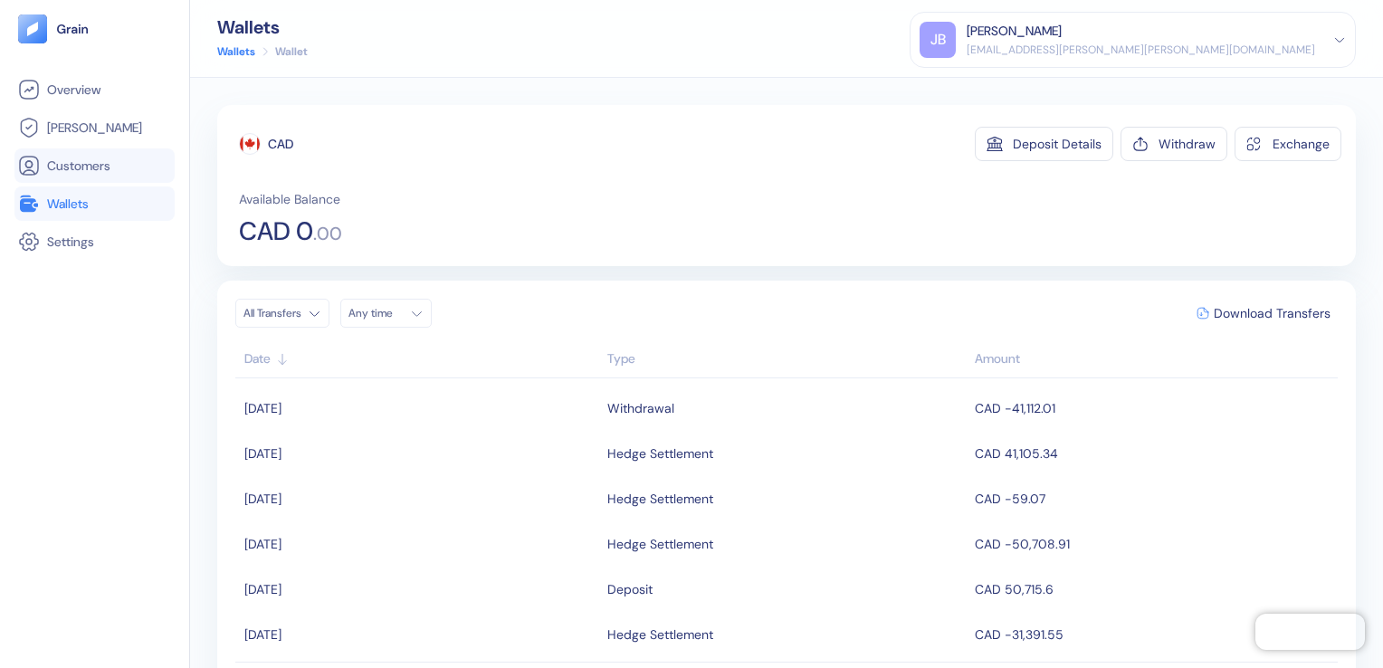
click at [69, 164] on span "Customers" at bounding box center [78, 166] width 63 height 18
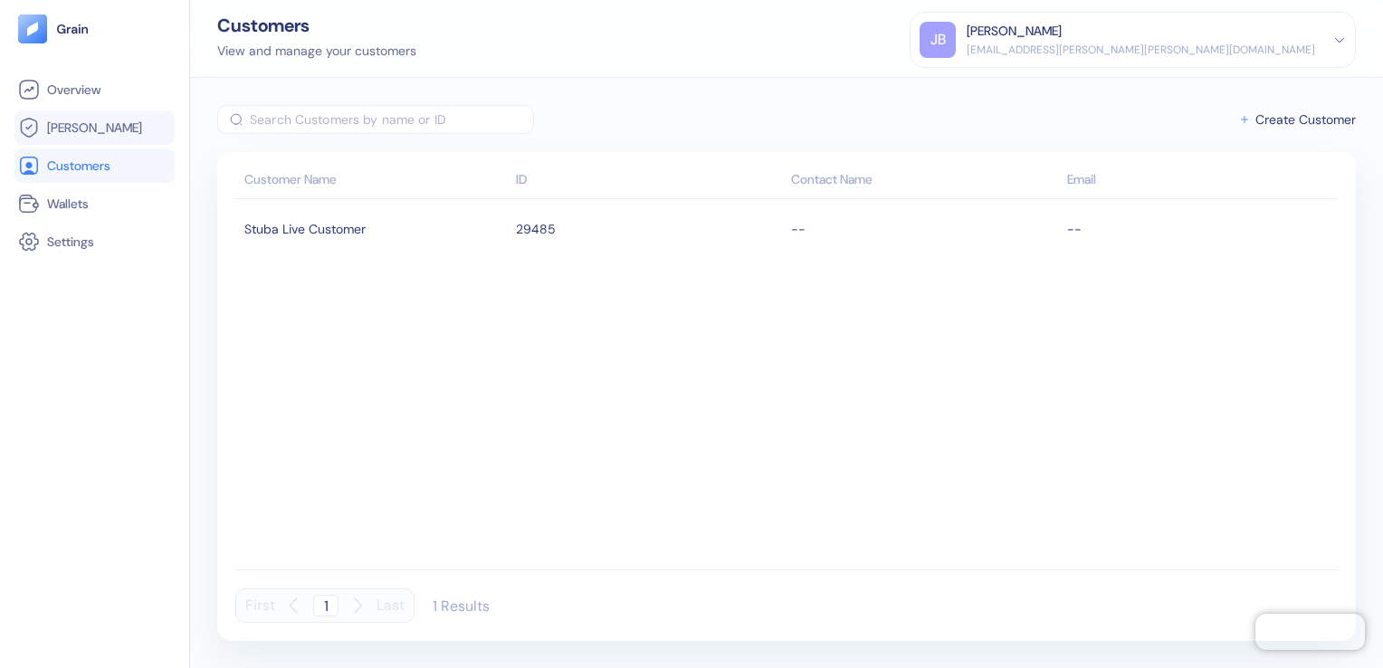
click at [80, 132] on span "[PERSON_NAME]" at bounding box center [94, 128] width 95 height 18
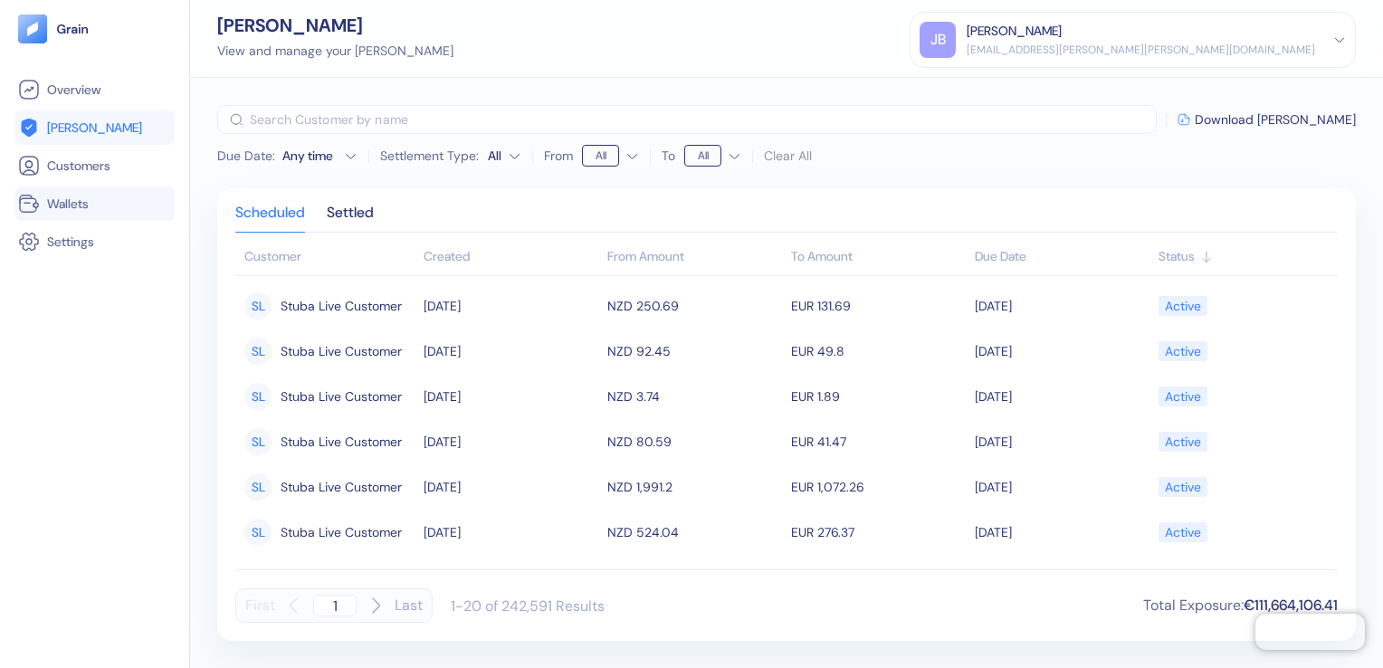
click at [78, 208] on span "Wallets" at bounding box center [68, 204] width 42 height 18
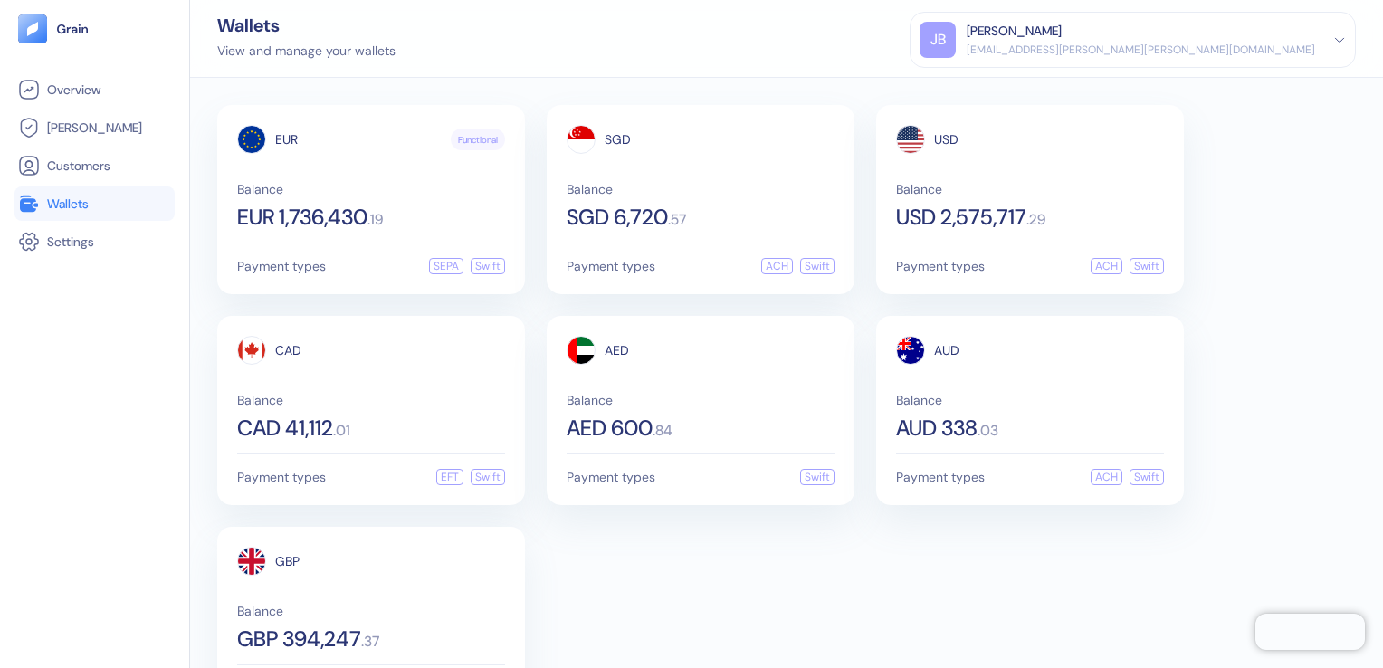
click at [784, 608] on div "EUR Functional Balance EUR 1,736,430 . 19 Payment types SEPA Swift SGD Balance …" at bounding box center [786, 410] width 1139 height 611
